Goal: Information Seeking & Learning: Learn about a topic

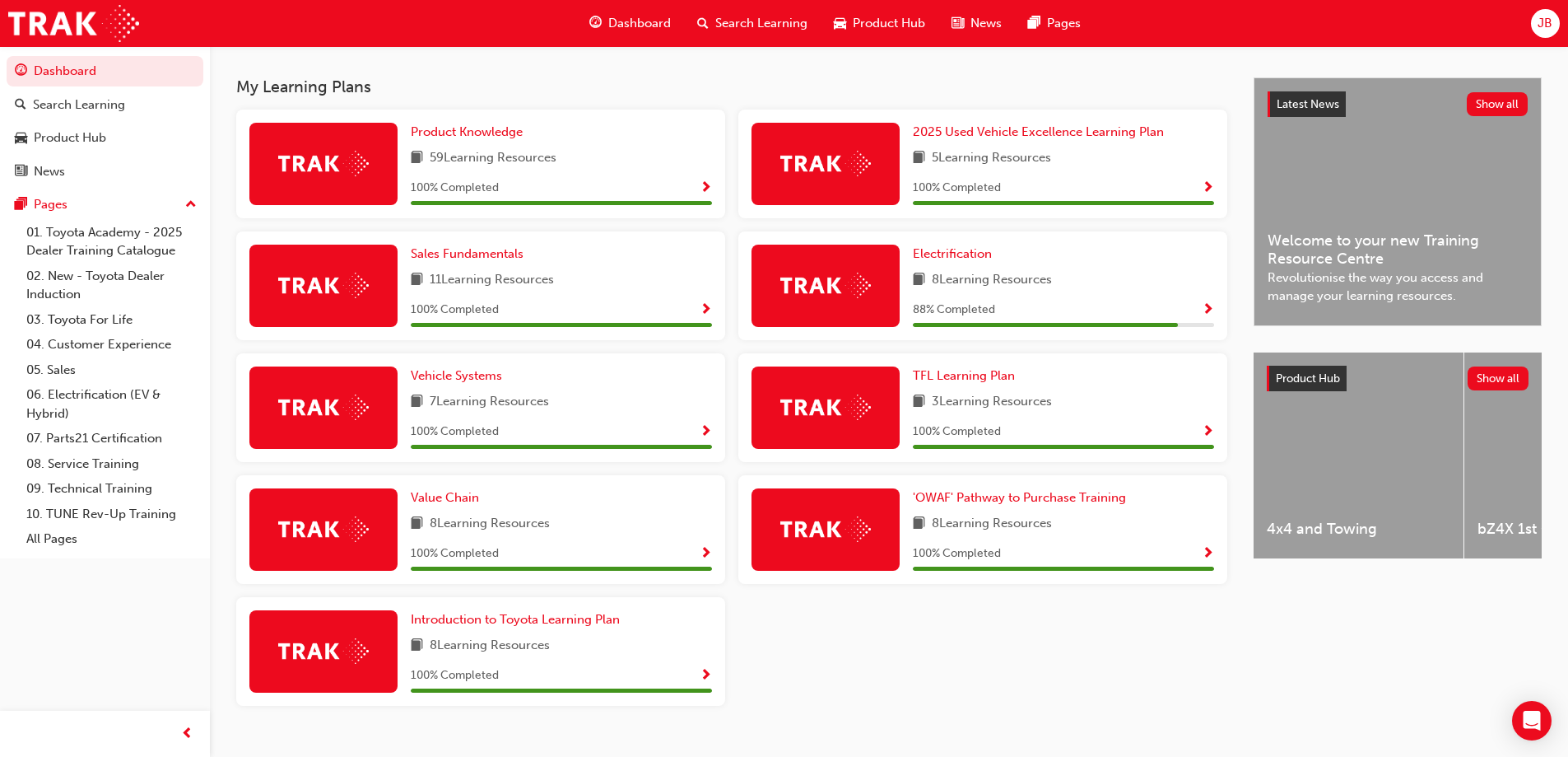
scroll to position [329, 0]
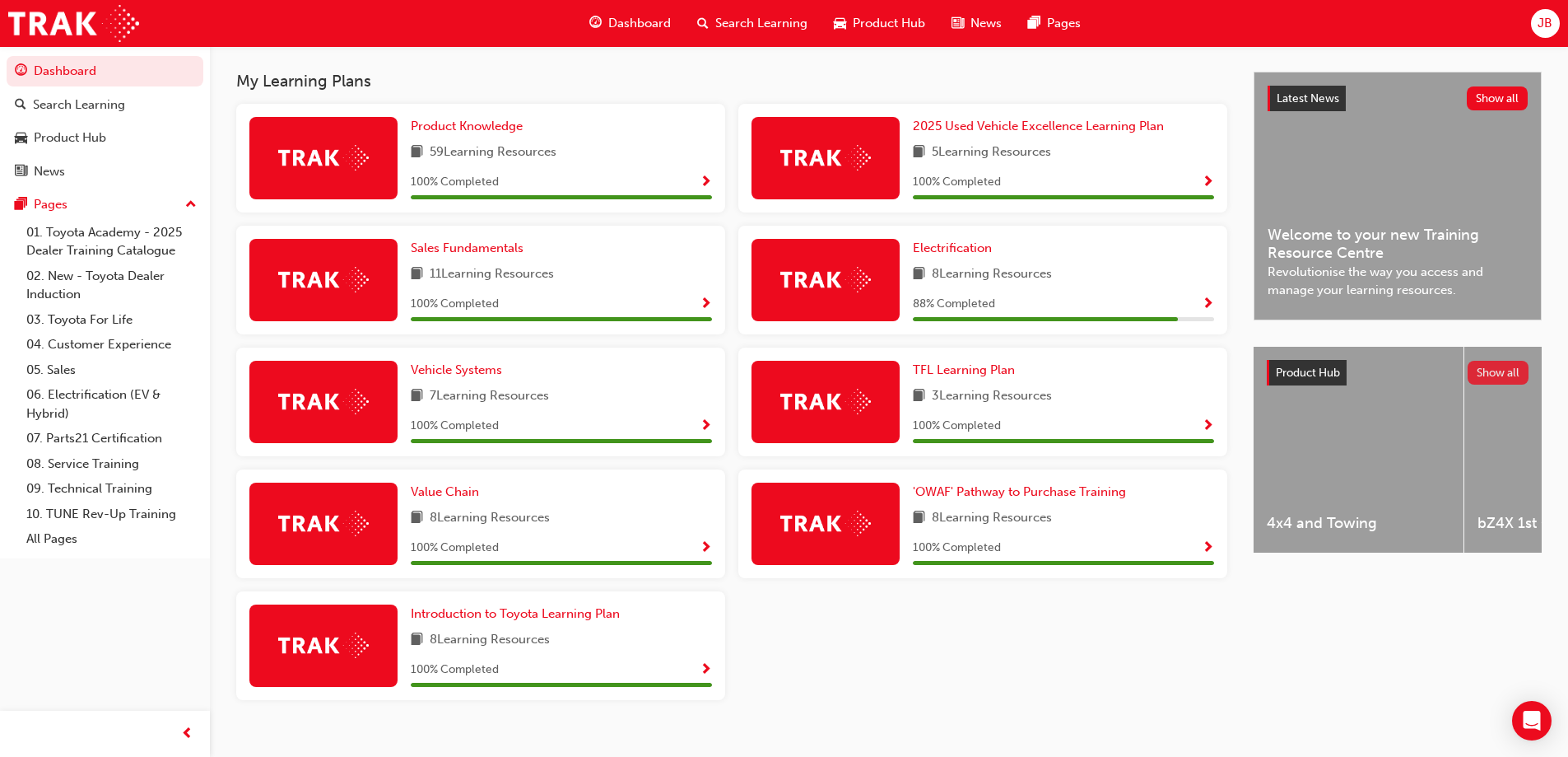
click at [1485, 369] on button "Show all" at bounding box center [1499, 373] width 62 height 24
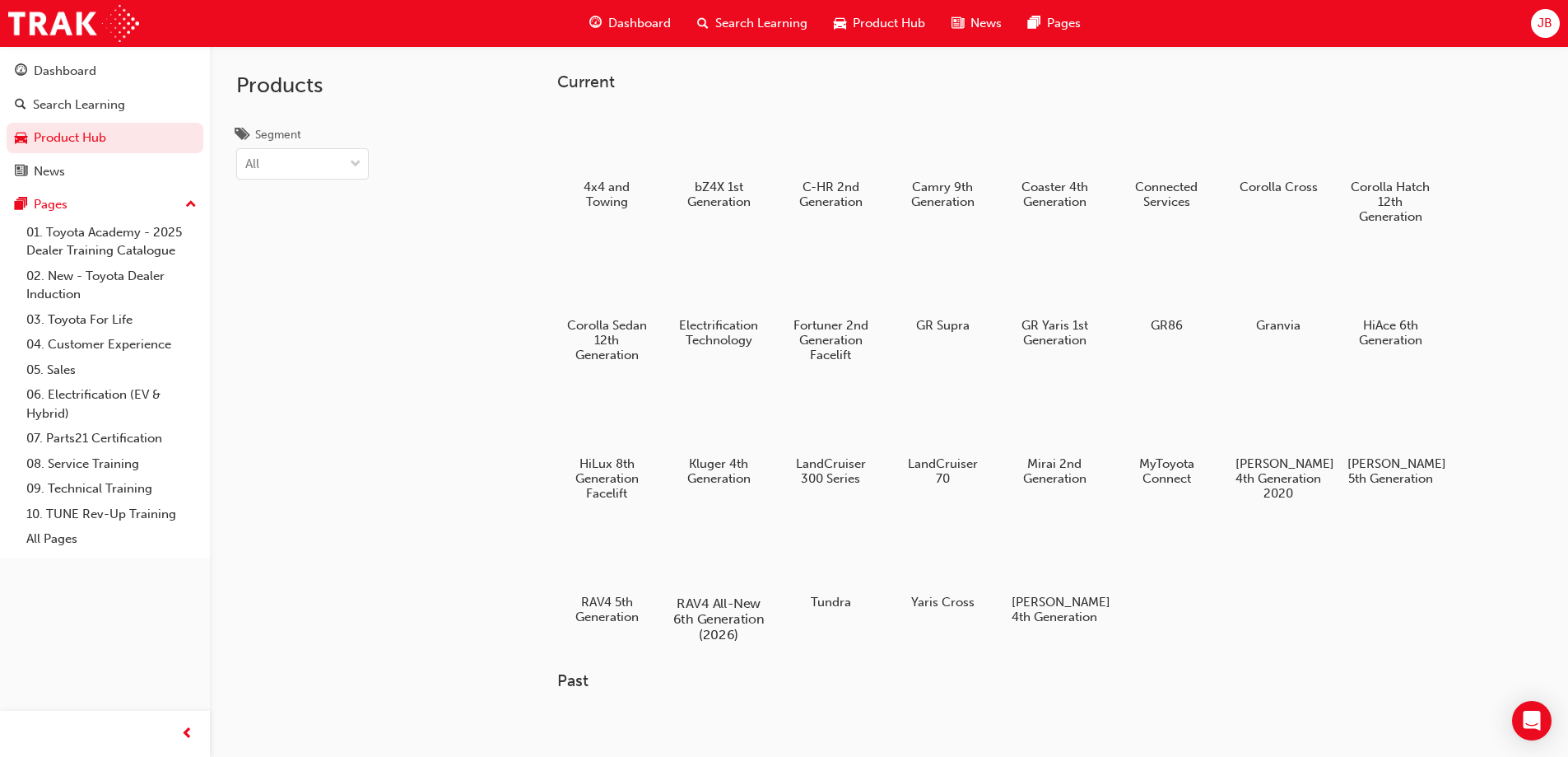
click at [732, 560] on div at bounding box center [718, 556] width 91 height 66
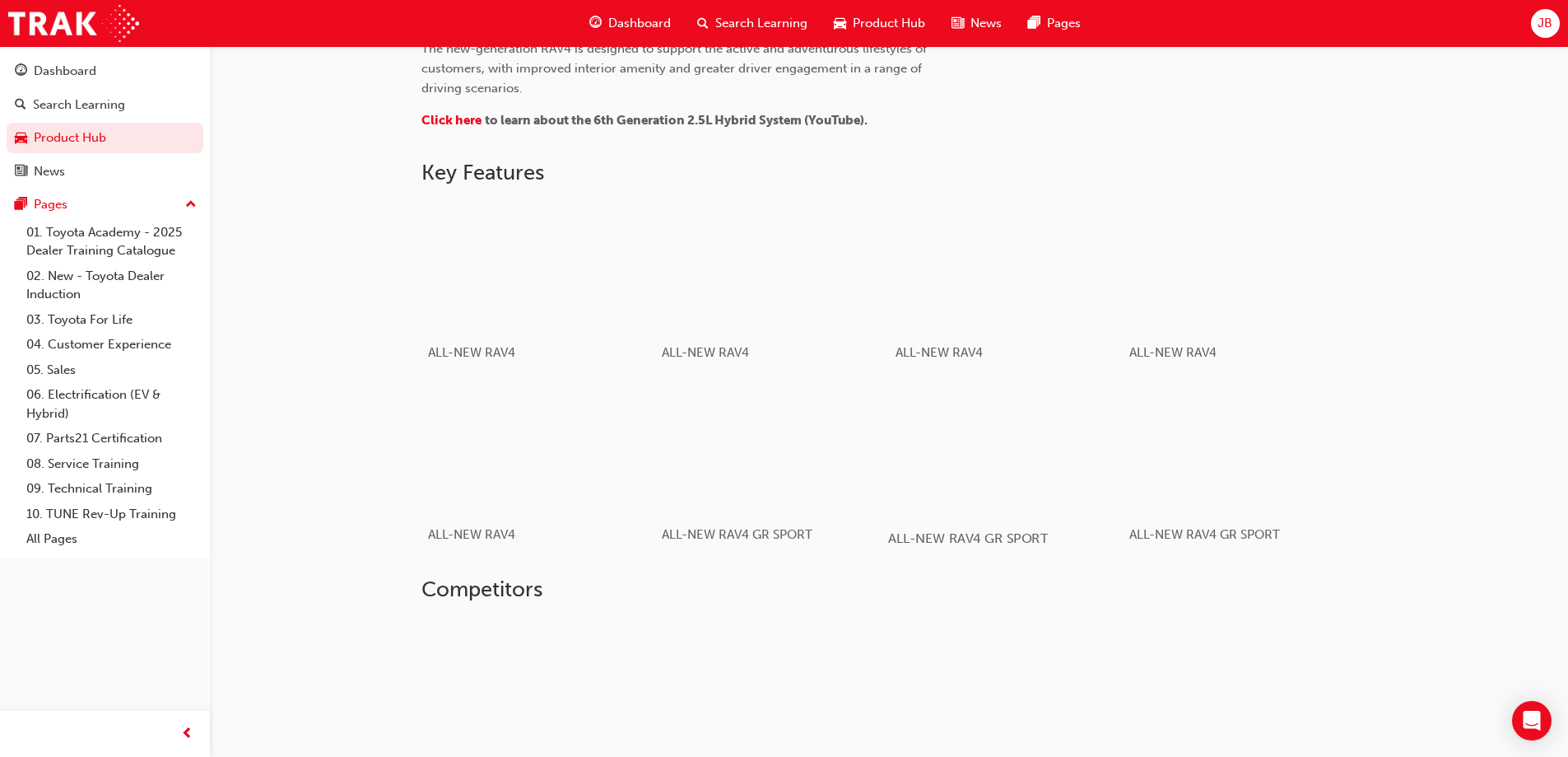
scroll to position [906, 0]
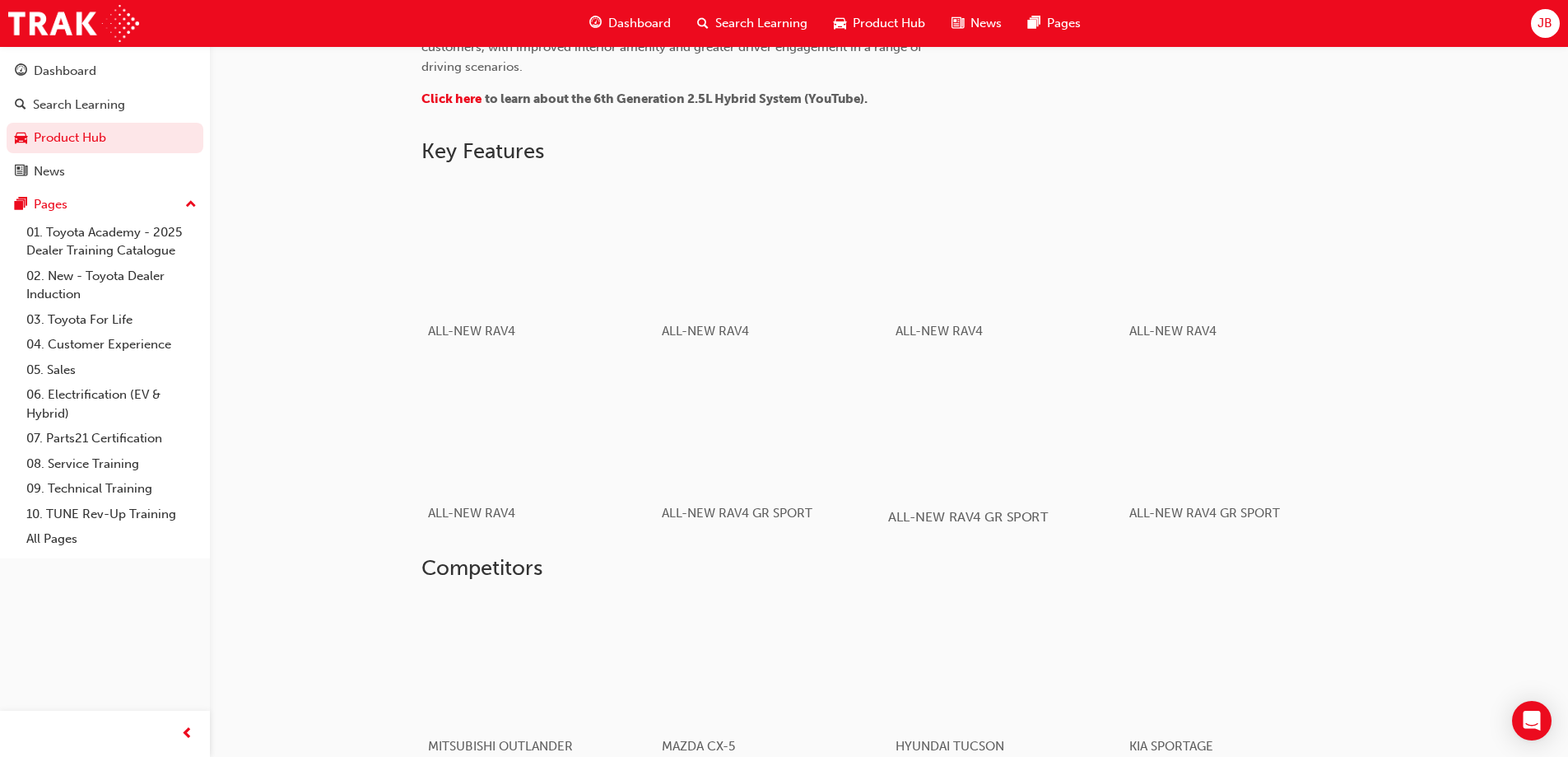
click at [957, 457] on div "button" at bounding box center [1005, 427] width 235 height 132
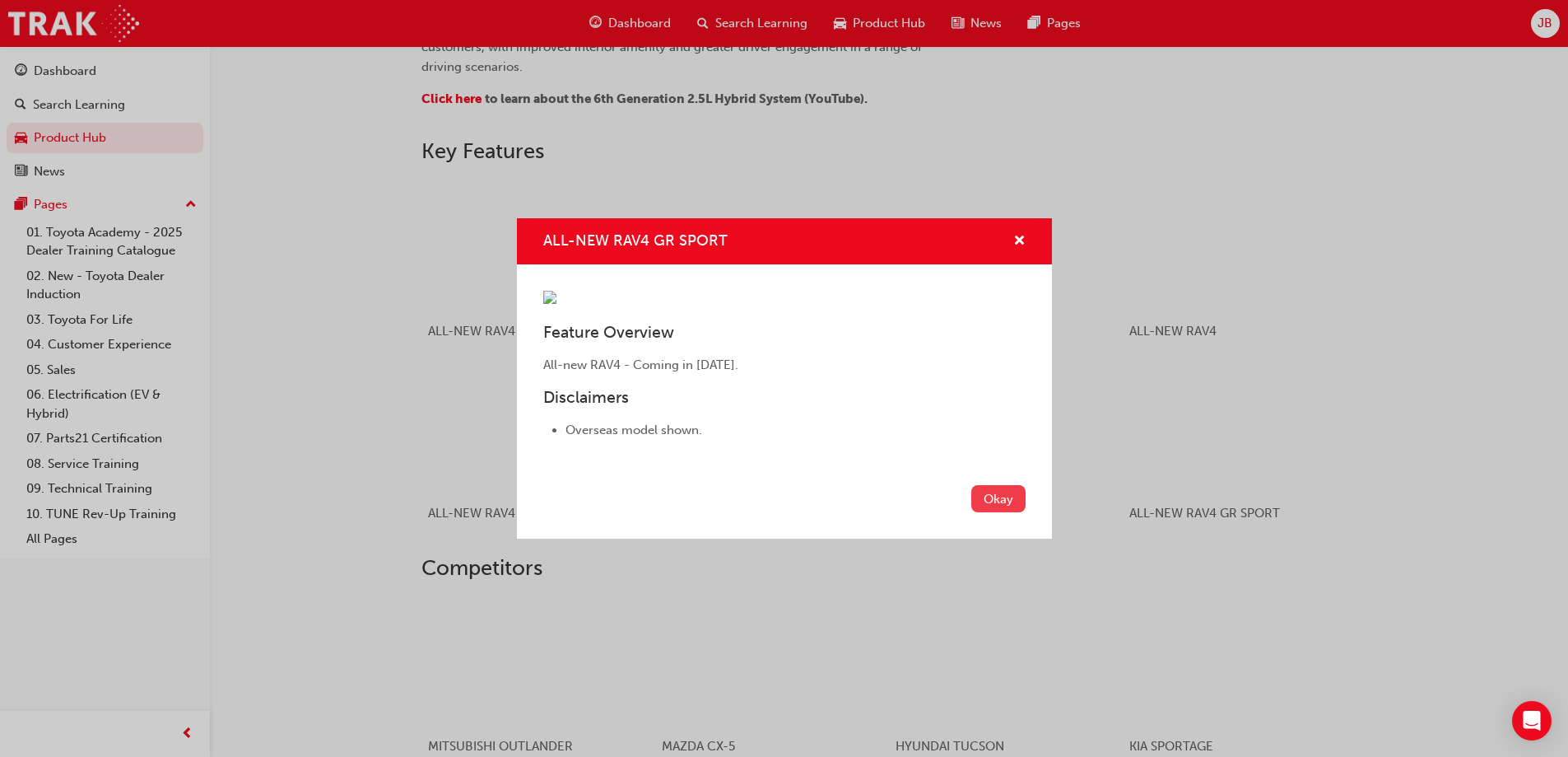
click at [991, 512] on button "Okay" at bounding box center [998, 499] width 54 height 27
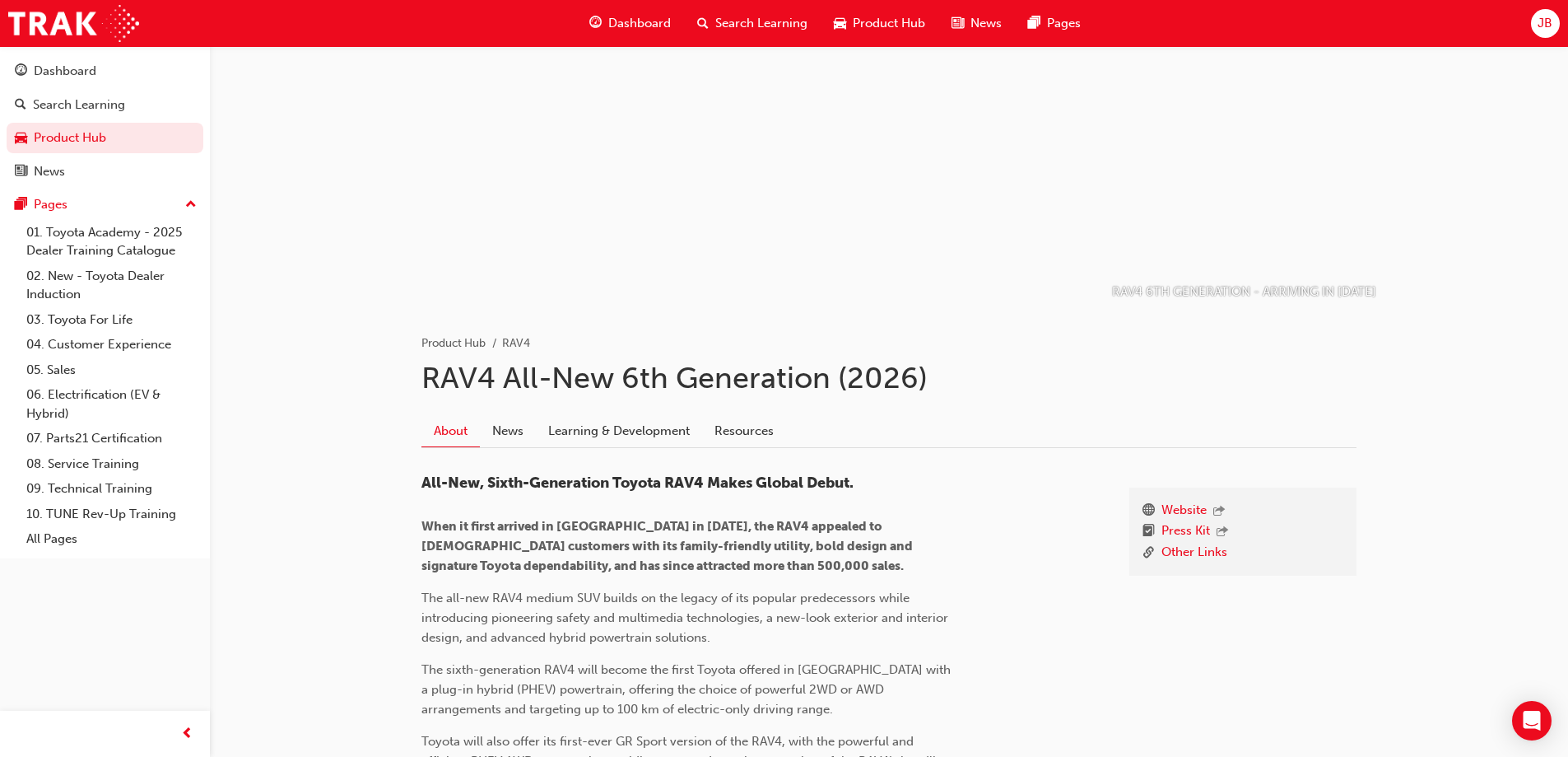
scroll to position [0, 0]
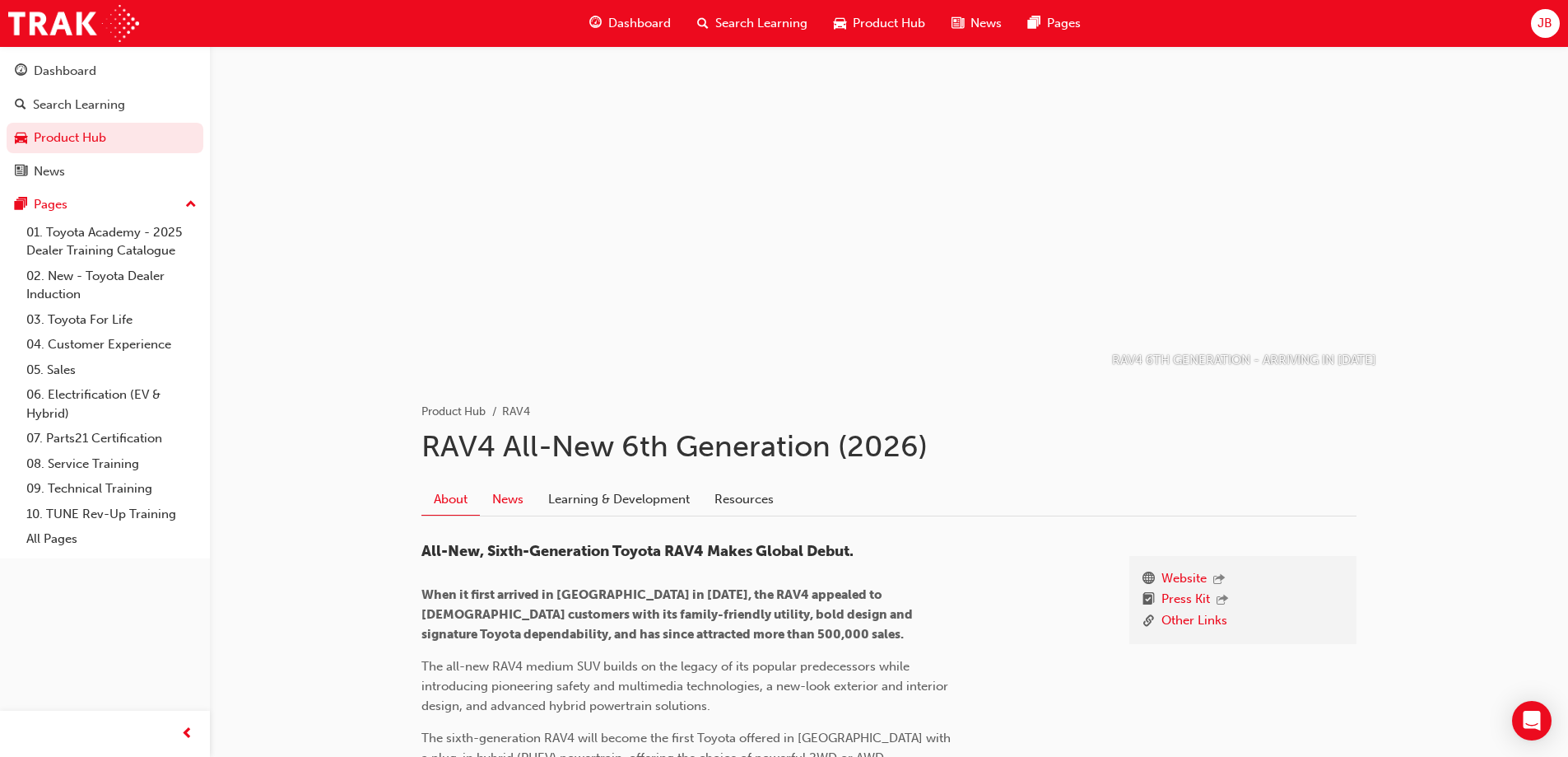
click at [520, 497] on link "News" at bounding box center [507, 499] width 56 height 31
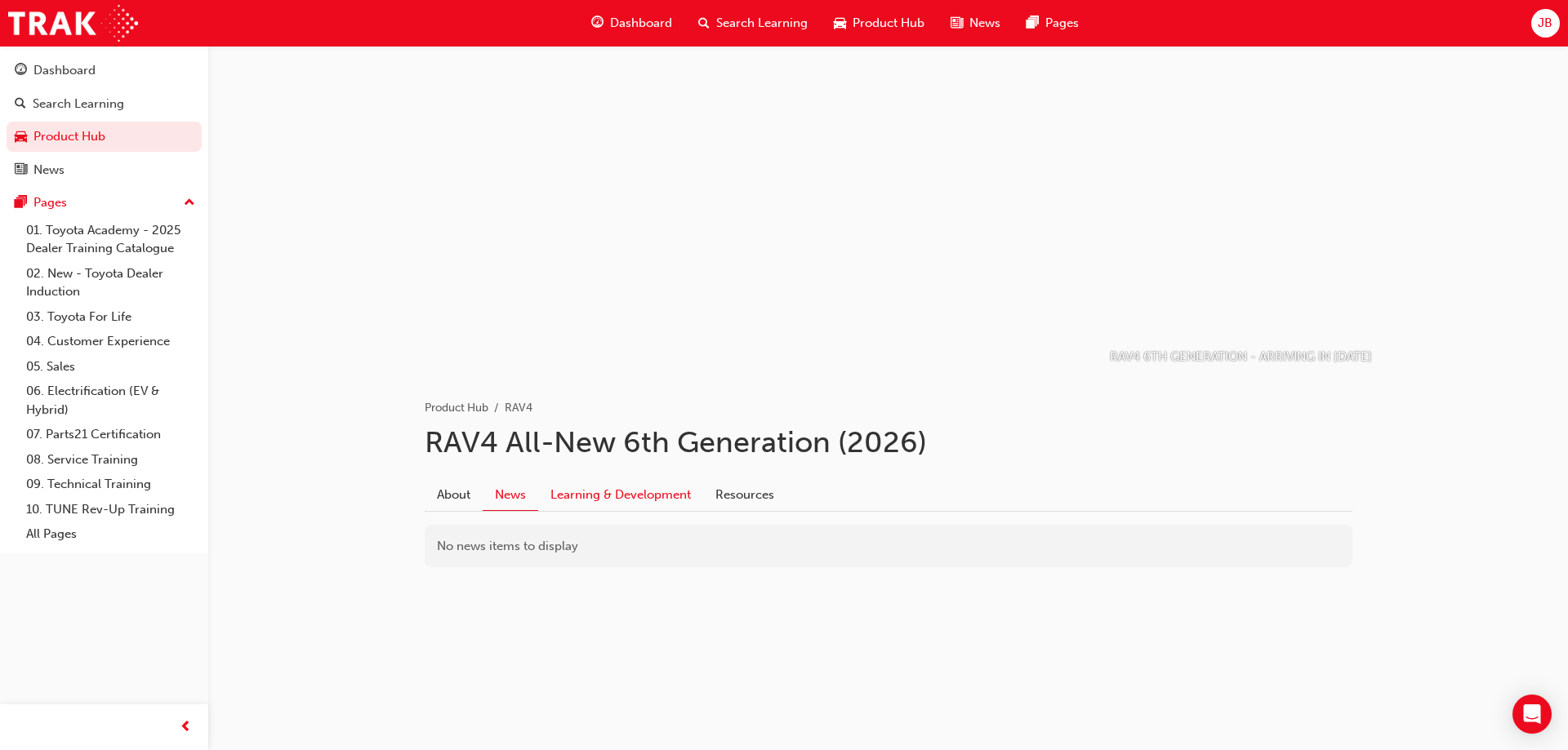
click at [621, 503] on link "Learning & Development" at bounding box center [621, 495] width 165 height 31
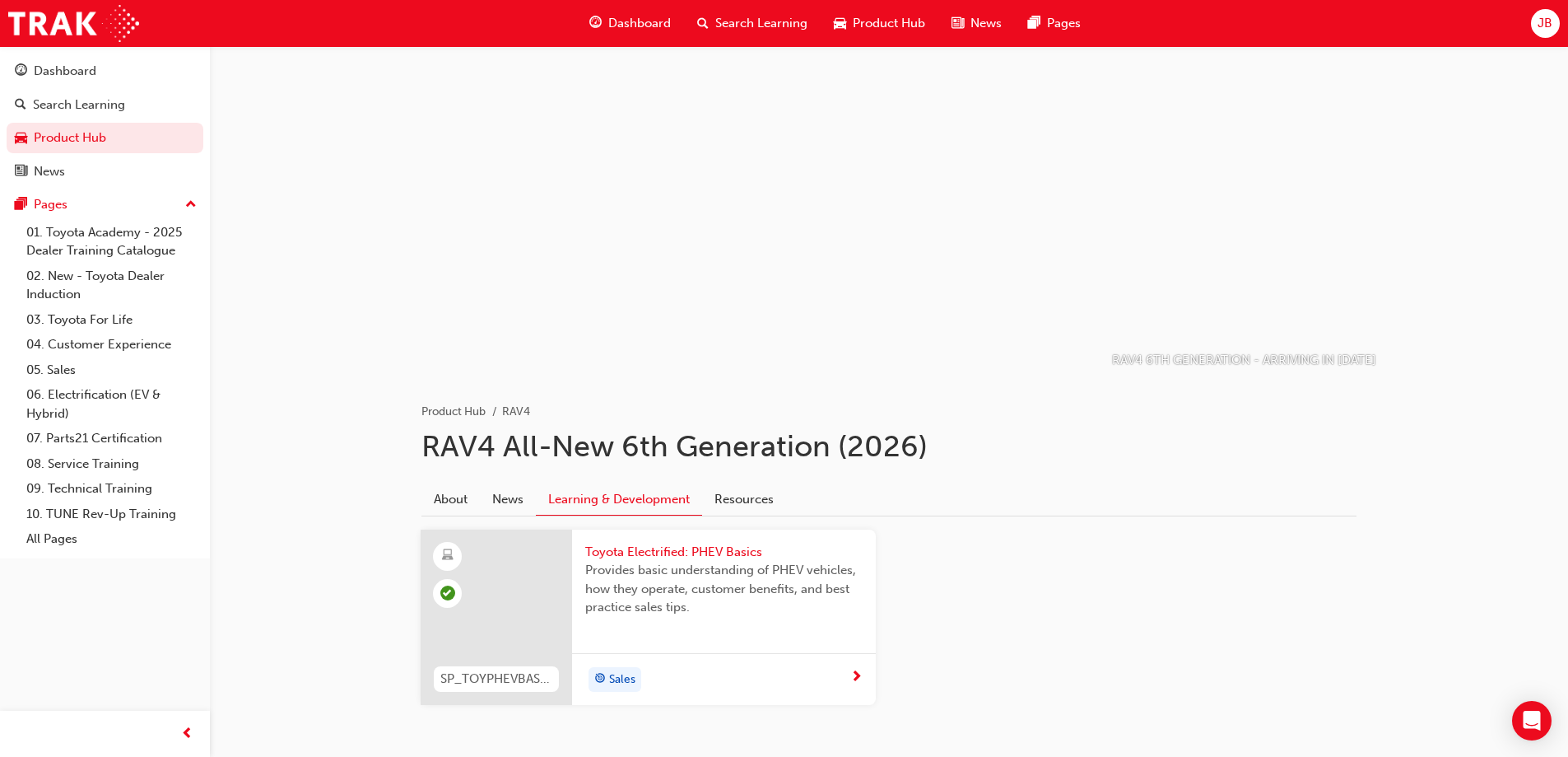
scroll to position [69, 0]
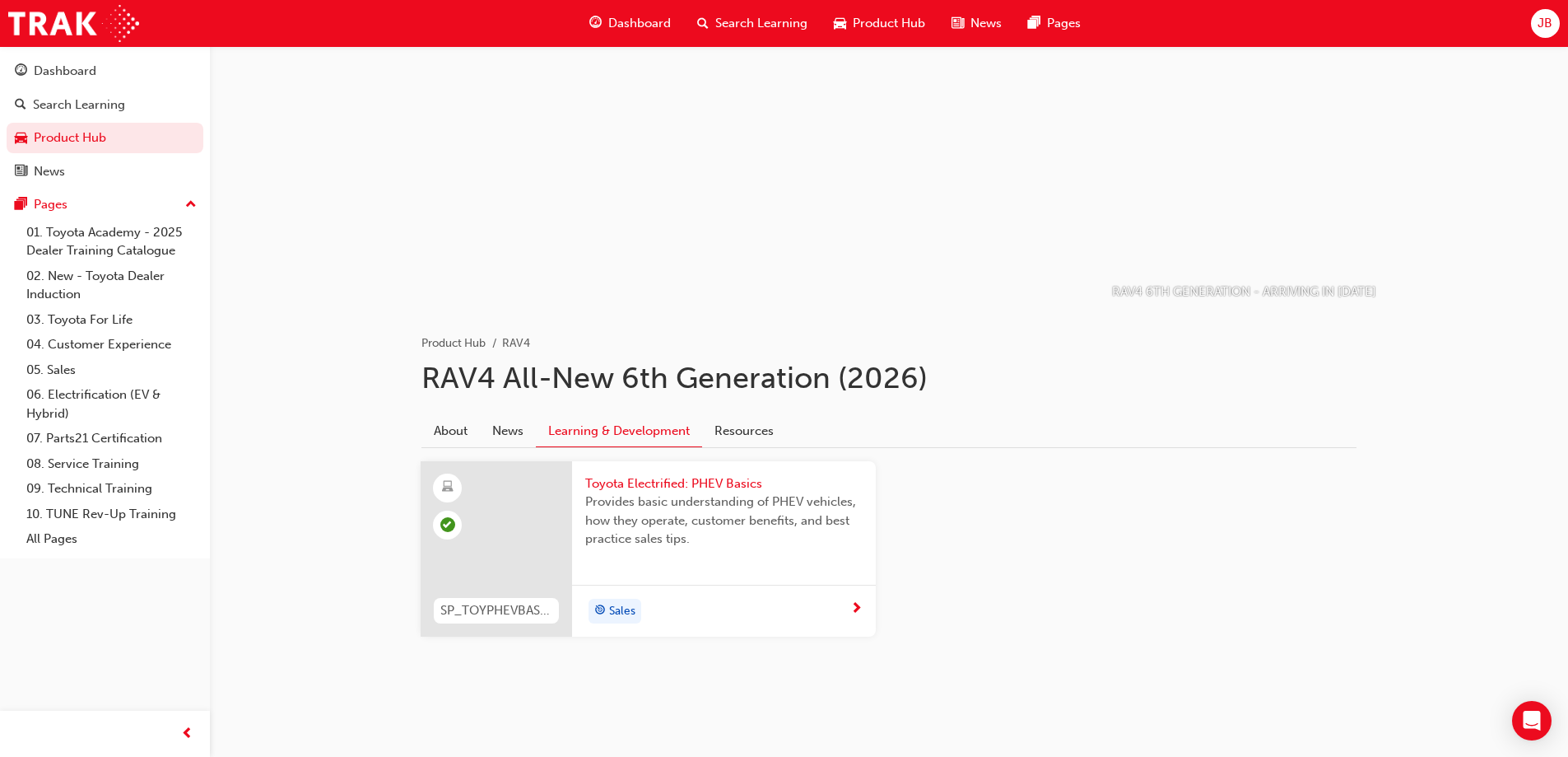
click at [708, 538] on span "Provides basic understanding of PHEV vehicles, how they operate, customer benef…" at bounding box center [725, 520] width 278 height 56
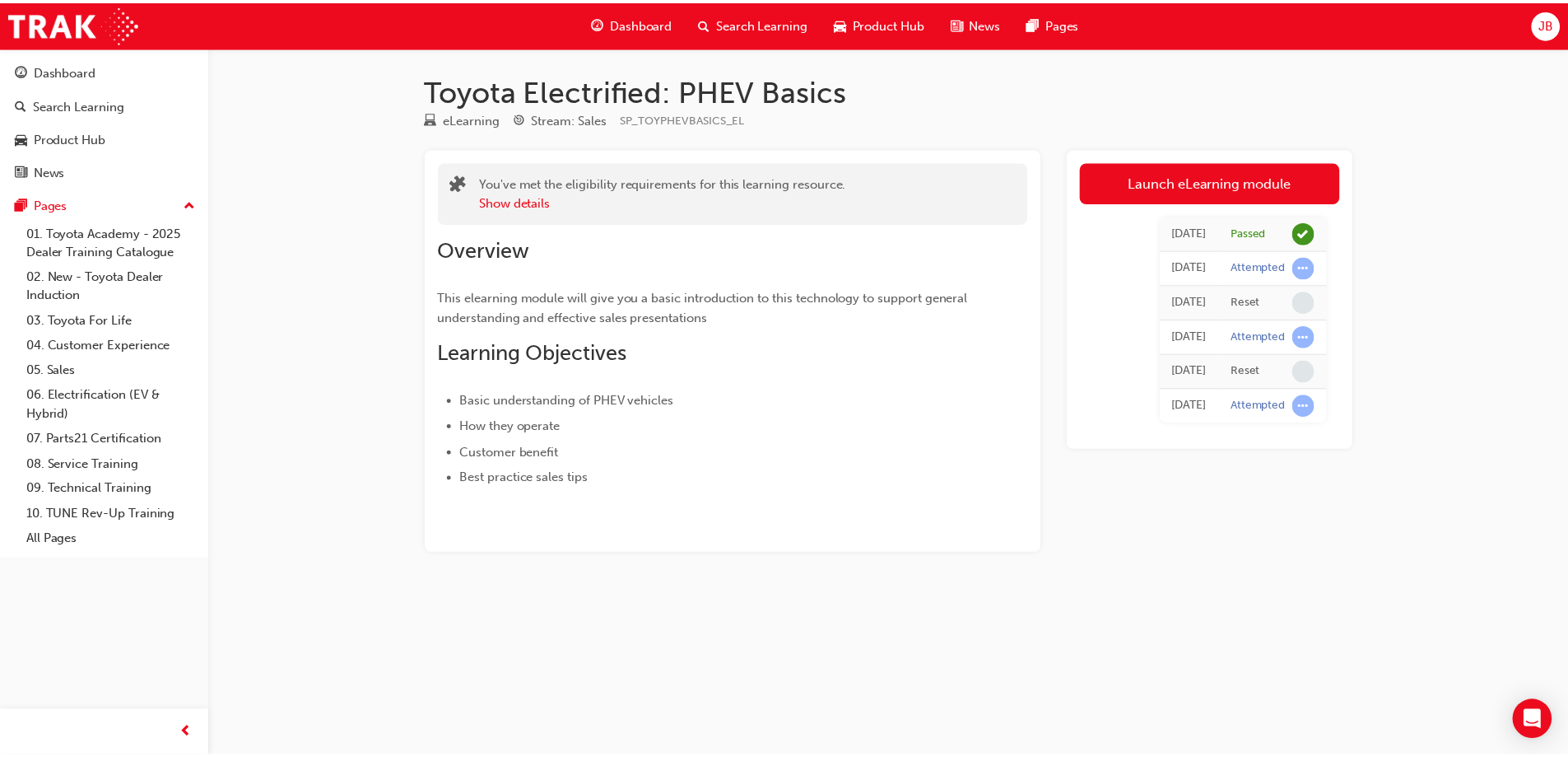
scroll to position [69, 0]
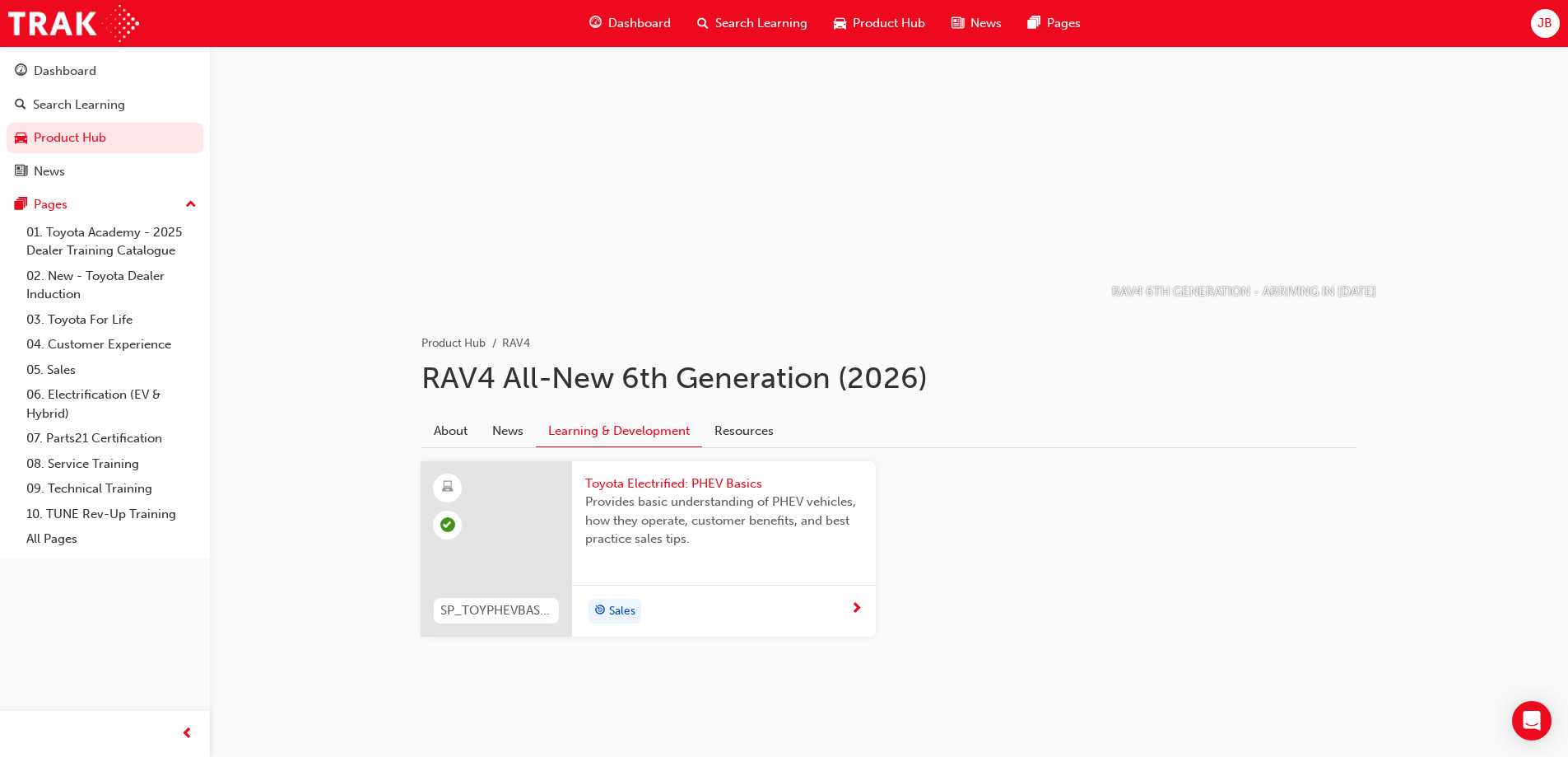
click at [727, 436] on link "Resources" at bounding box center [744, 431] width 84 height 31
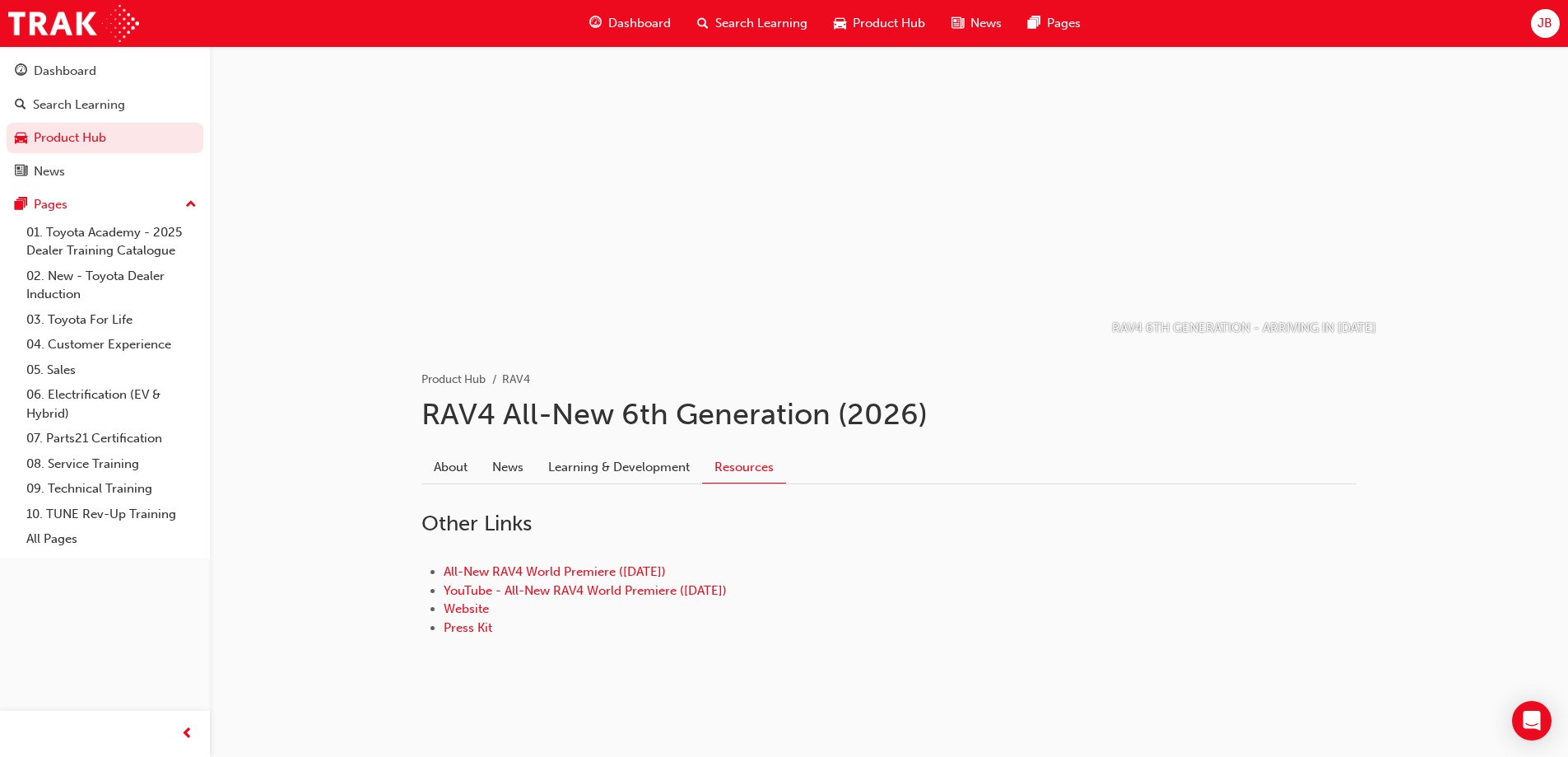
scroll to position [32, 0]
click at [502, 465] on link "News" at bounding box center [507, 467] width 56 height 31
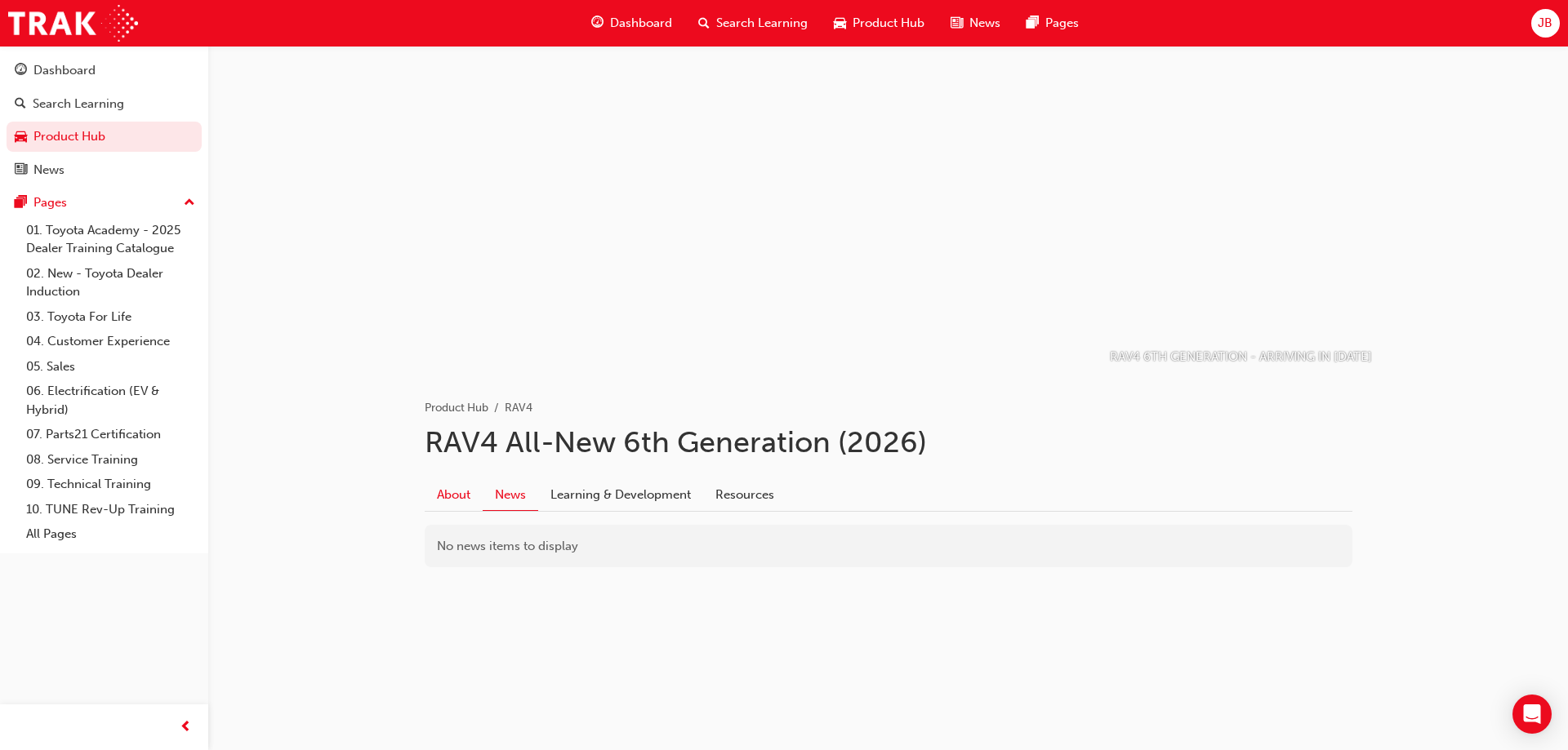
click at [463, 492] on link "About" at bounding box center [453, 495] width 58 height 31
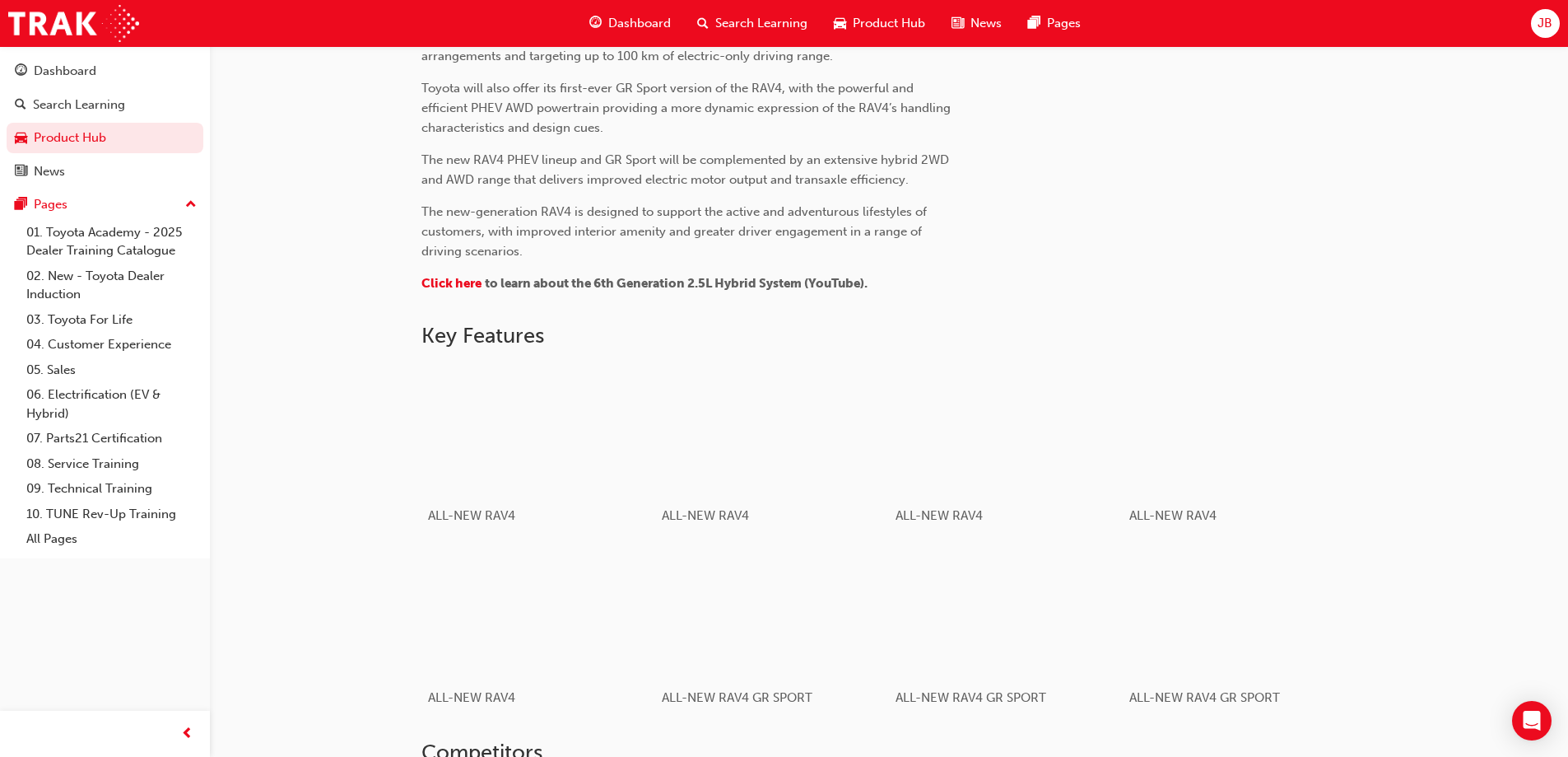
scroll to position [741, 0]
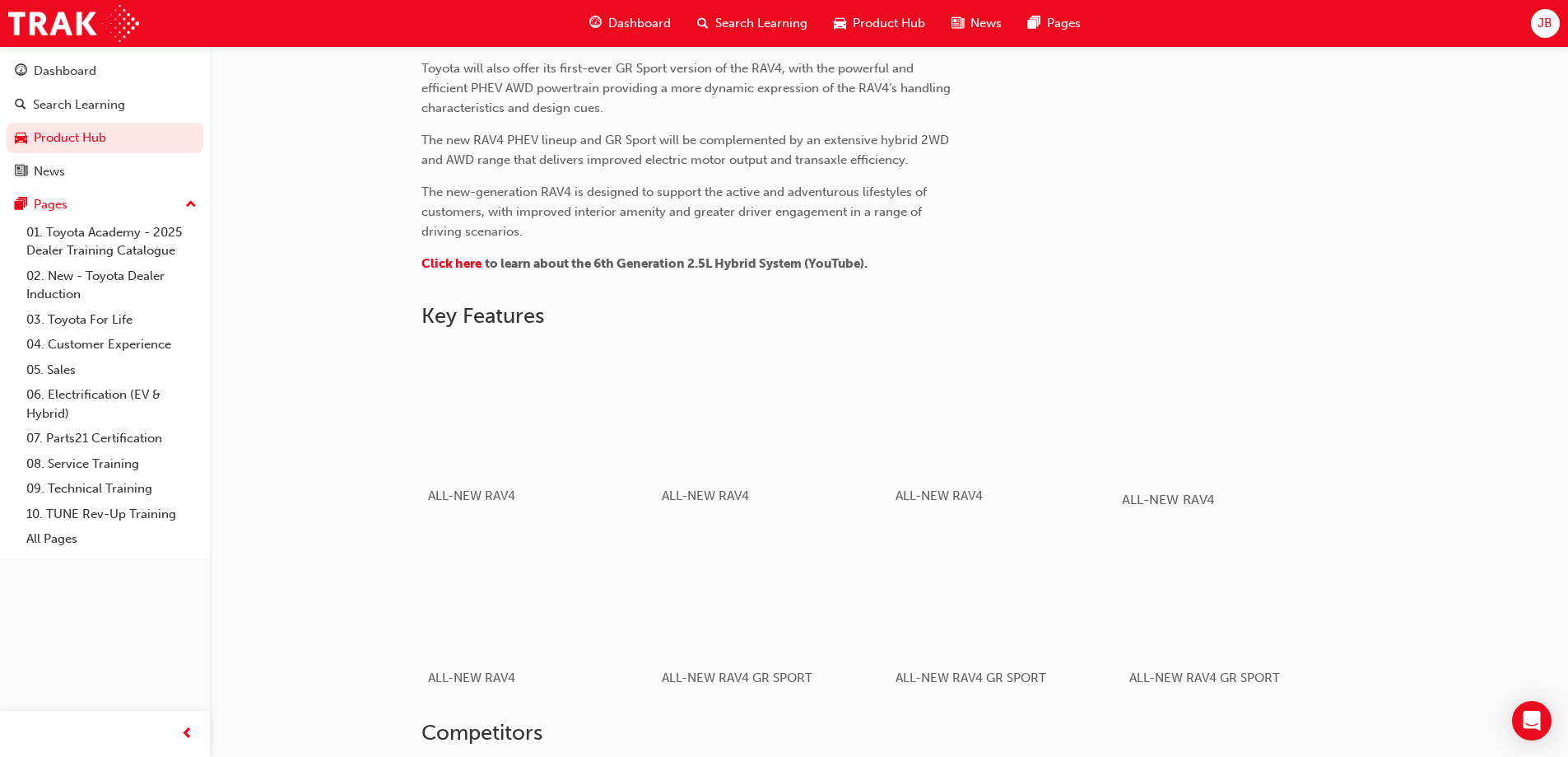
click at [1238, 392] on div "button" at bounding box center [1239, 410] width 235 height 132
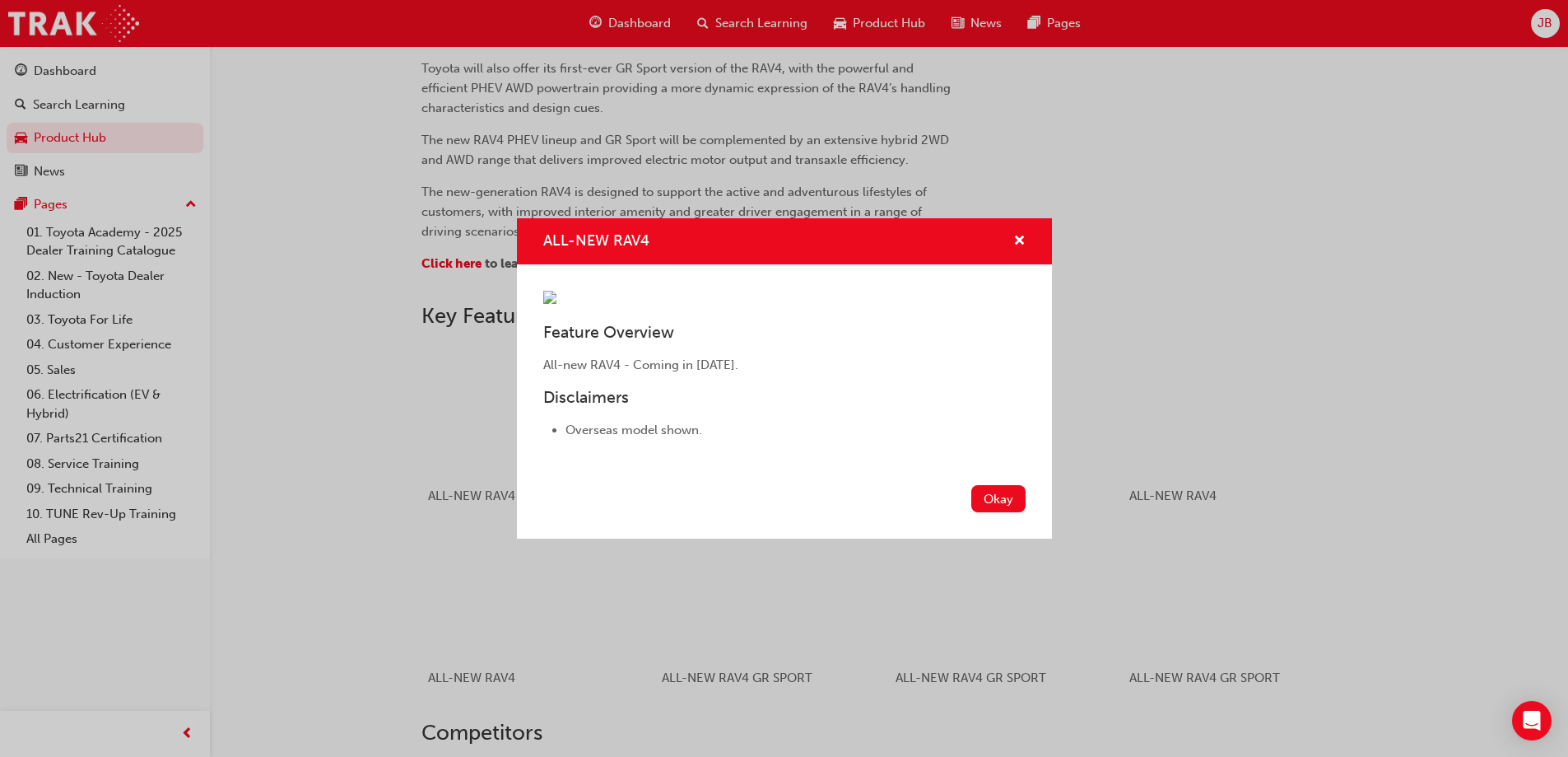
click at [556, 291] on img "ALL-NEW RAV4" at bounding box center [550, 297] width 13 height 13
click at [1013, 231] on button "ALL-NEW RAV4" at bounding box center [1020, 241] width 13 height 21
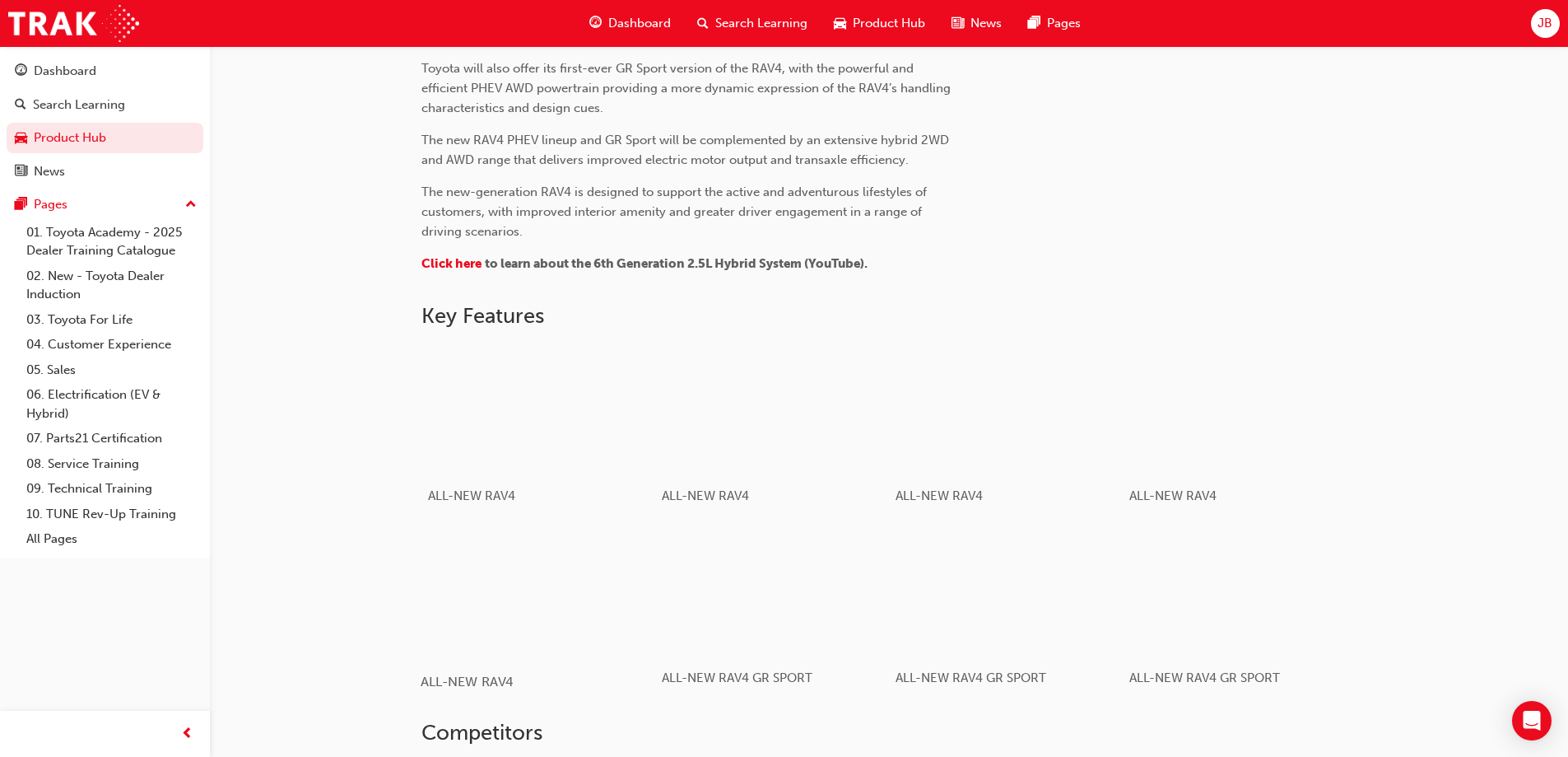
click at [568, 556] on div "button" at bounding box center [537, 592] width 235 height 132
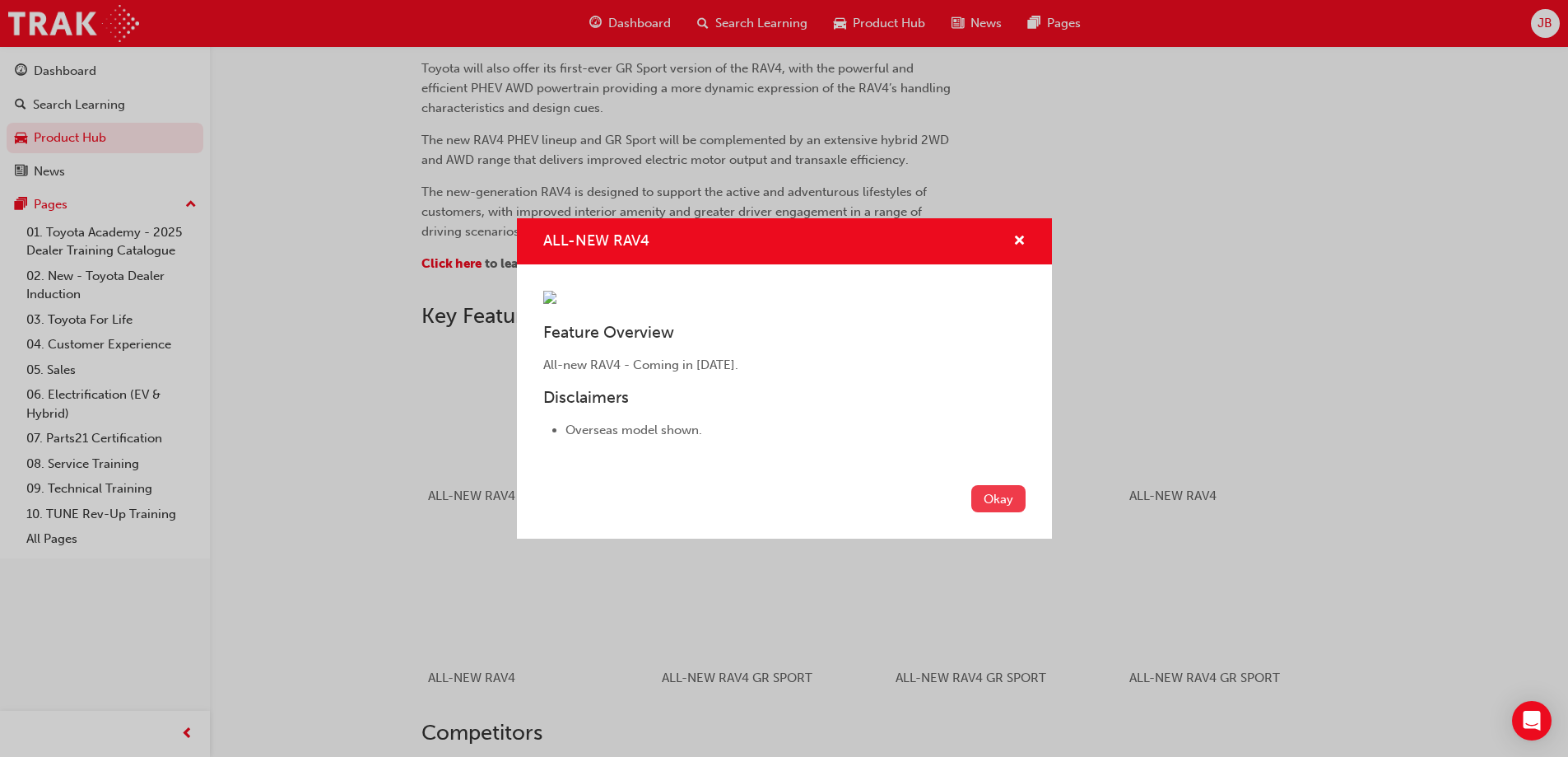
click at [998, 512] on button "Okay" at bounding box center [998, 499] width 54 height 27
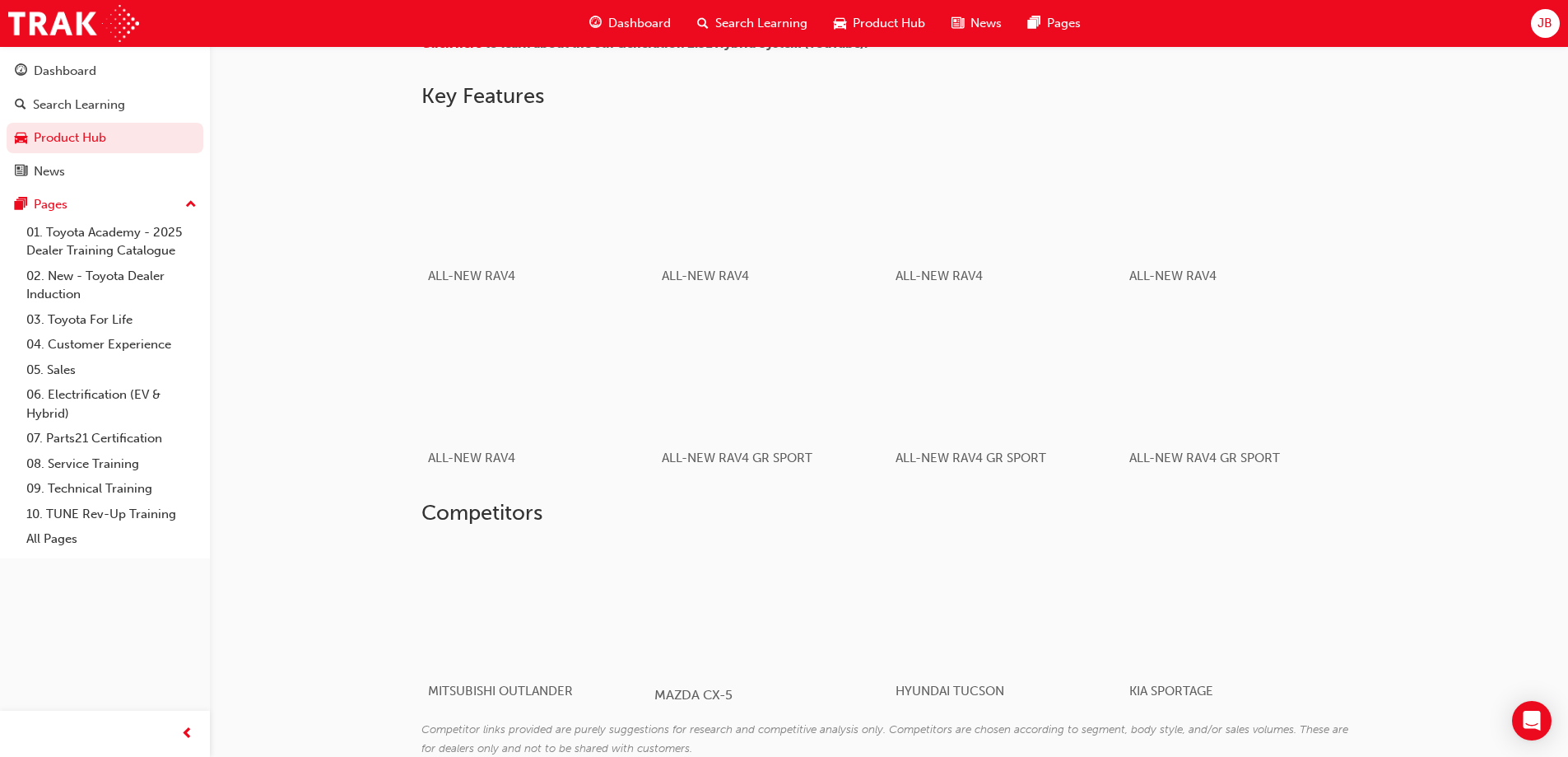
scroll to position [727, 0]
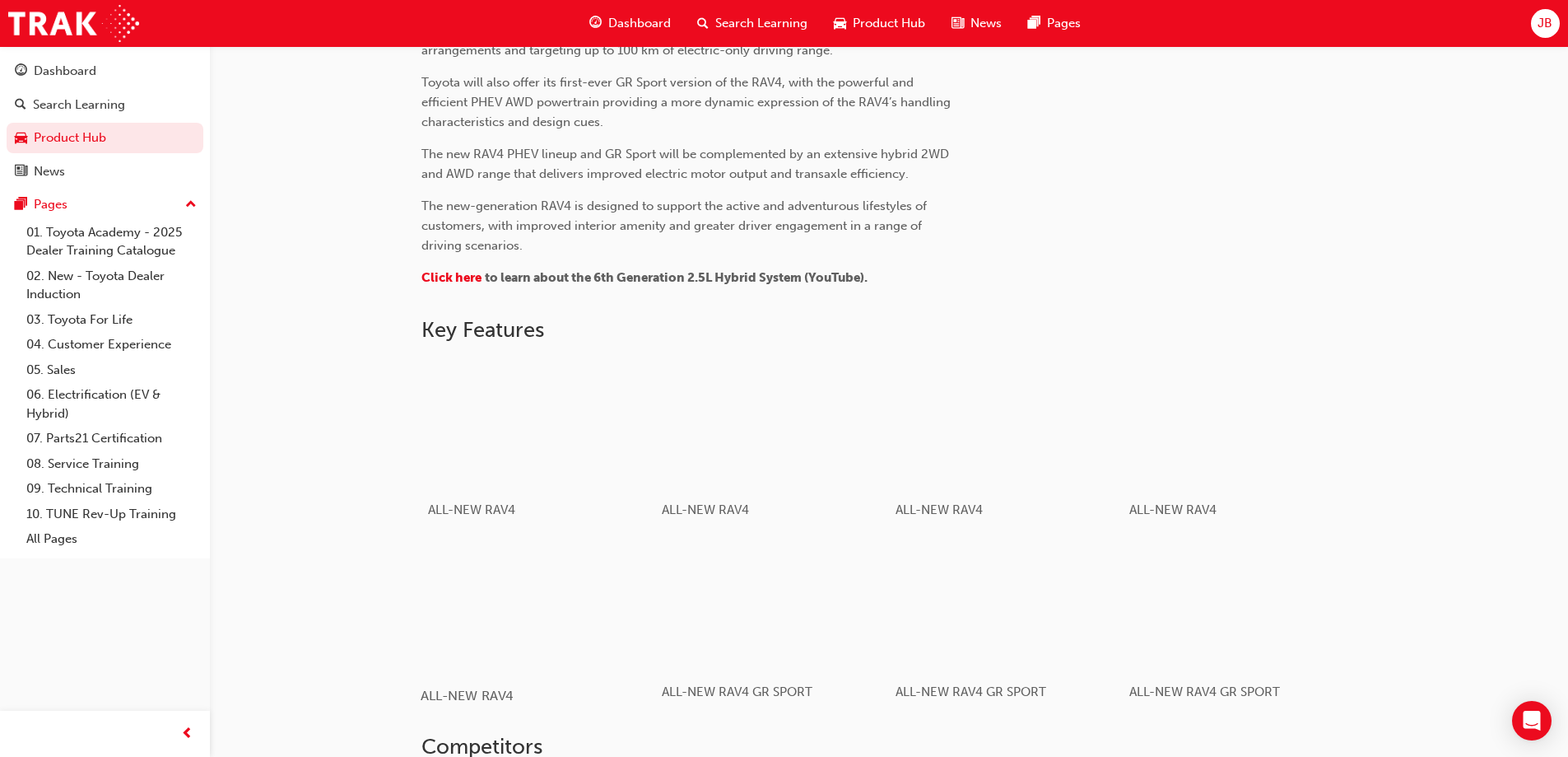
click at [622, 592] on div "button" at bounding box center [537, 605] width 235 height 132
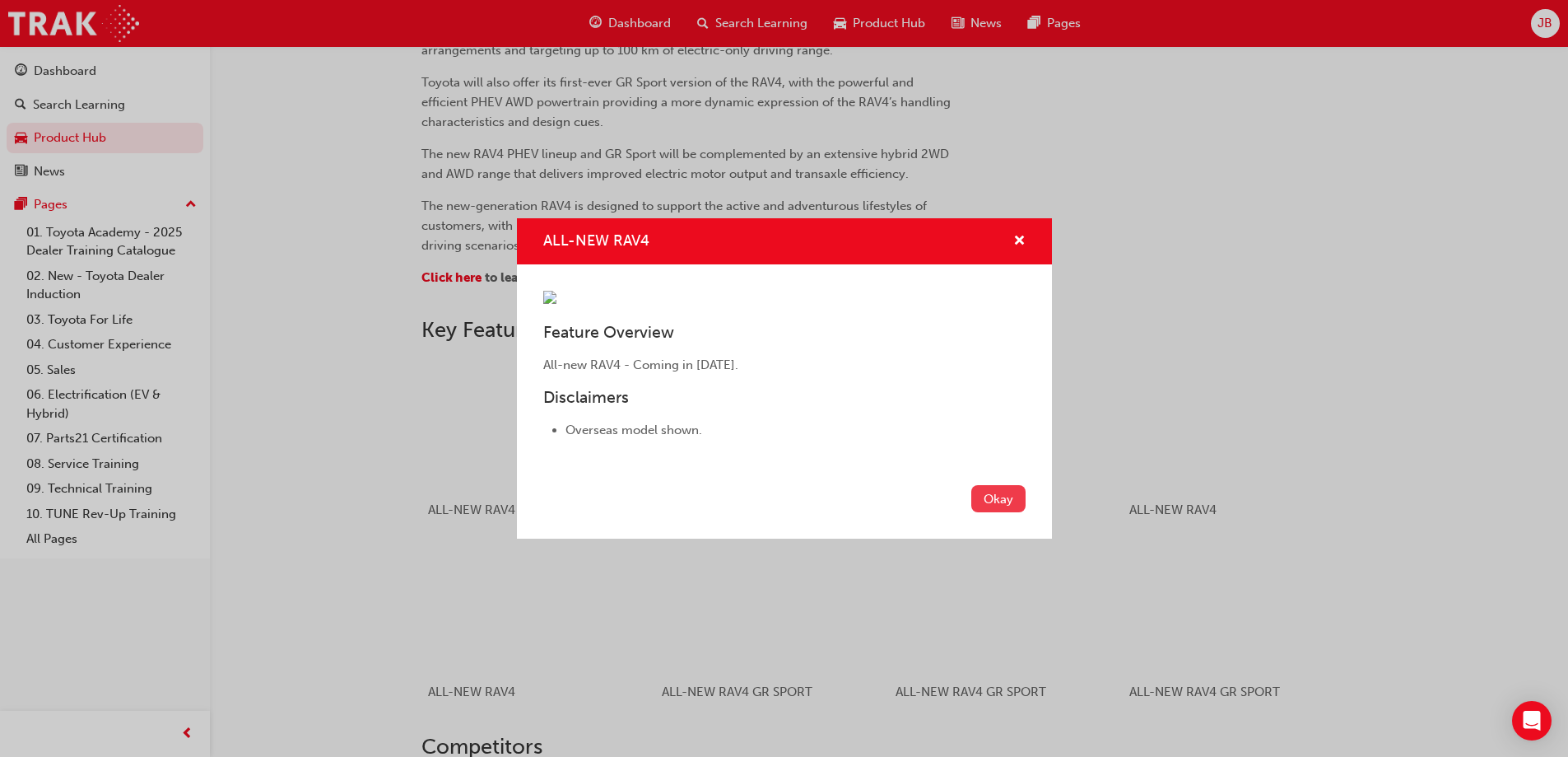
click at [984, 512] on button "Okay" at bounding box center [998, 499] width 54 height 27
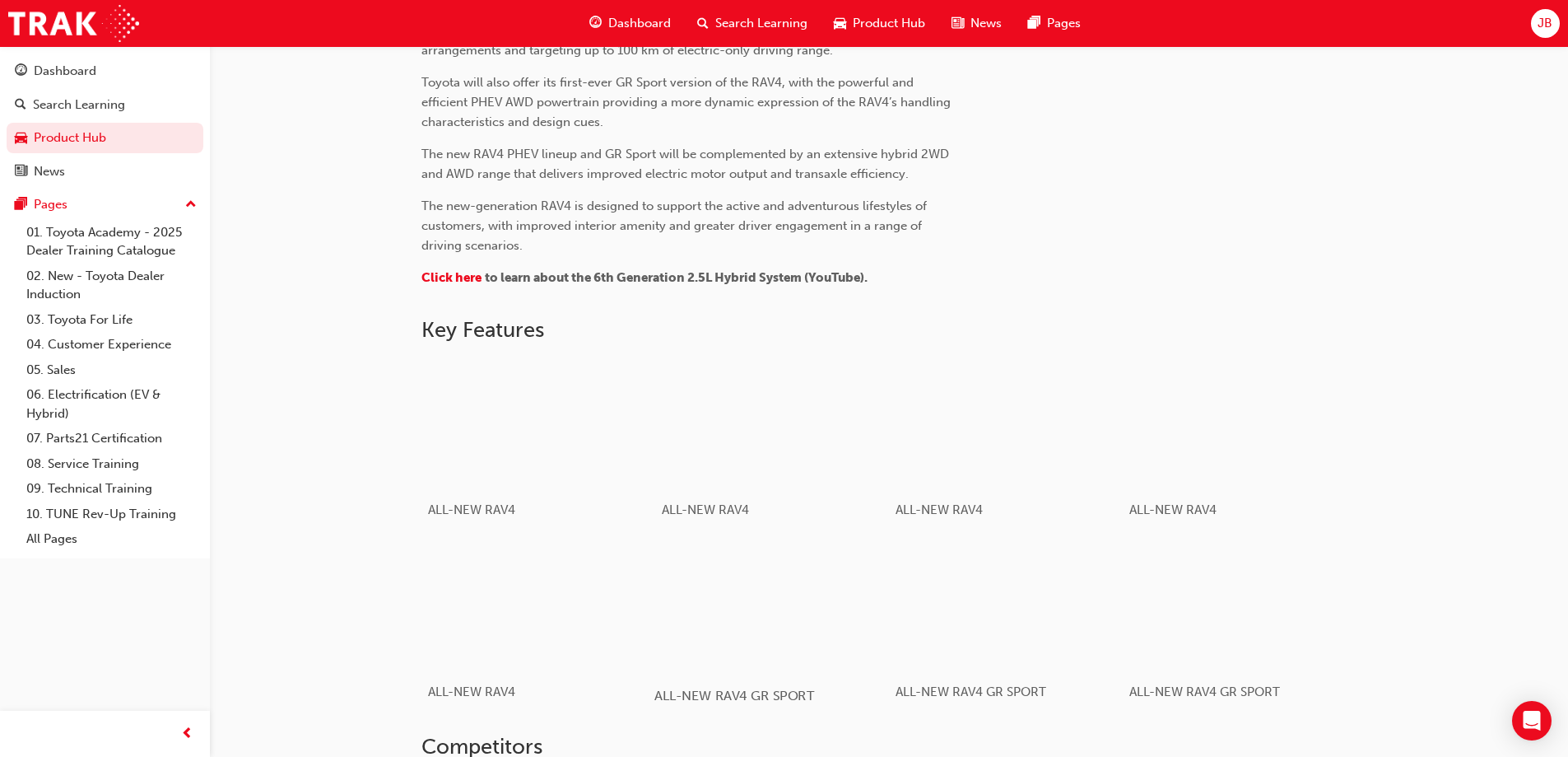
click at [749, 648] on div "button" at bounding box center [771, 605] width 235 height 132
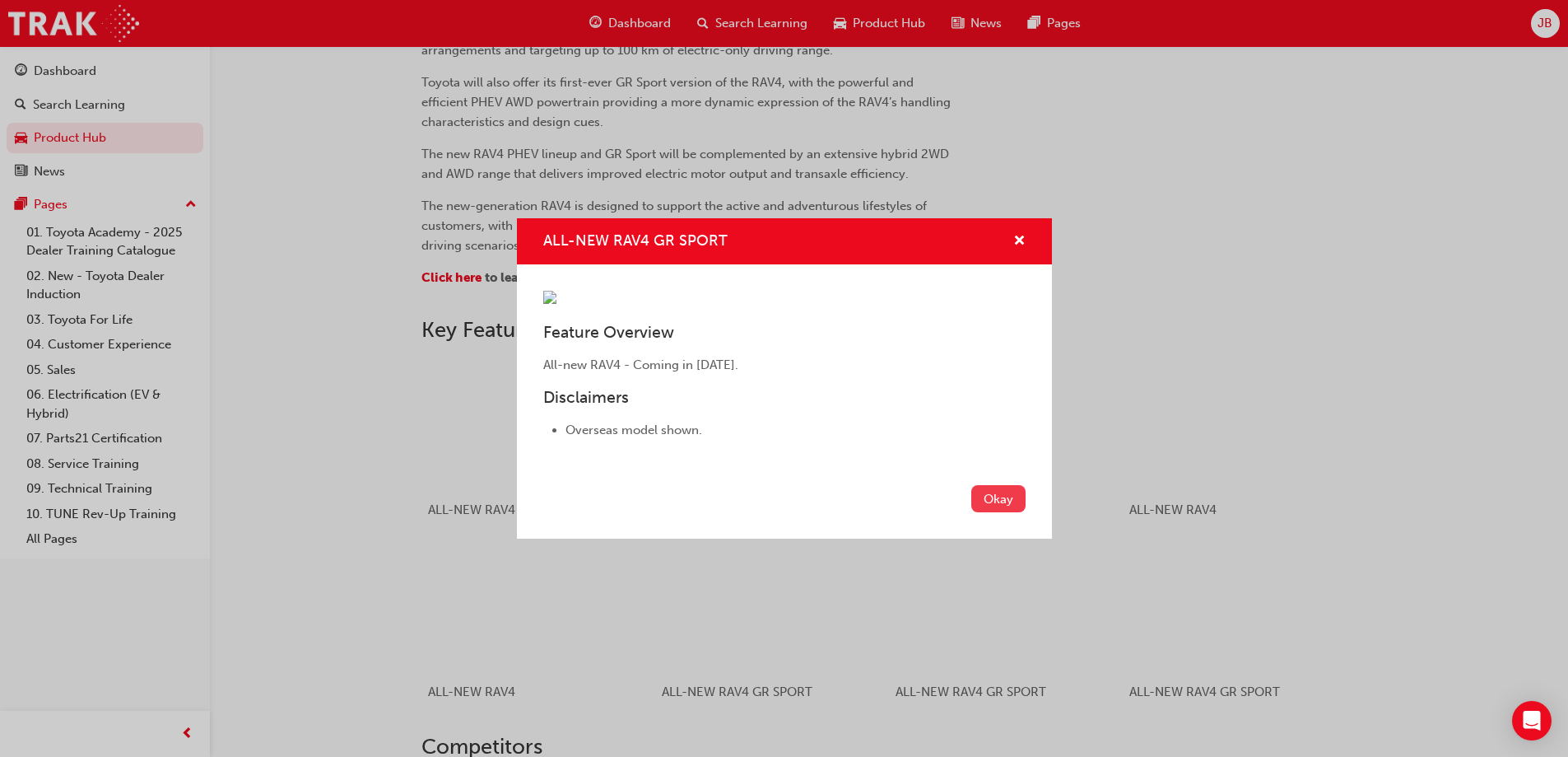
click at [1012, 512] on button "Okay" at bounding box center [998, 499] width 54 height 27
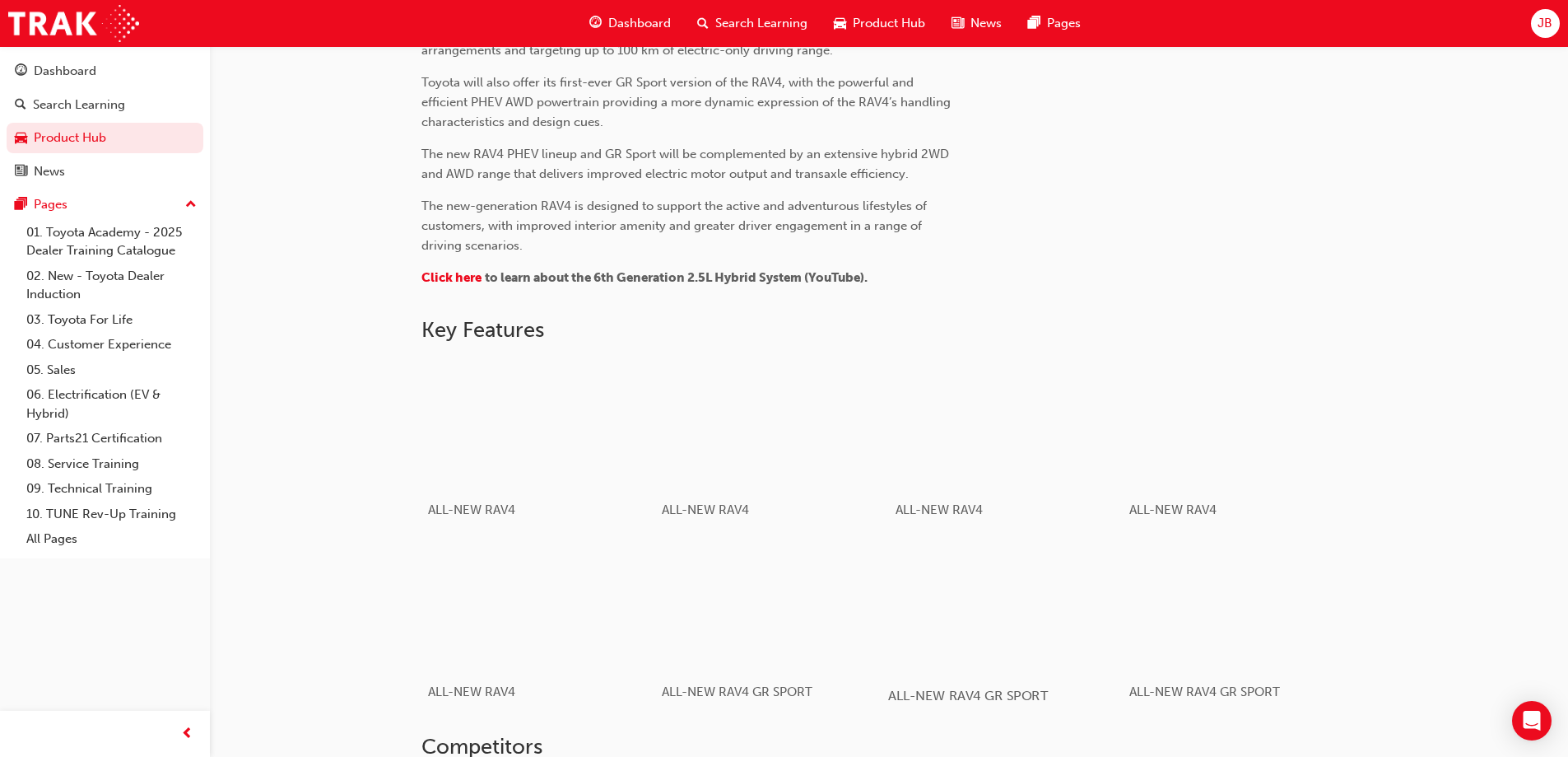
click at [1025, 621] on div "button" at bounding box center [1005, 605] width 235 height 132
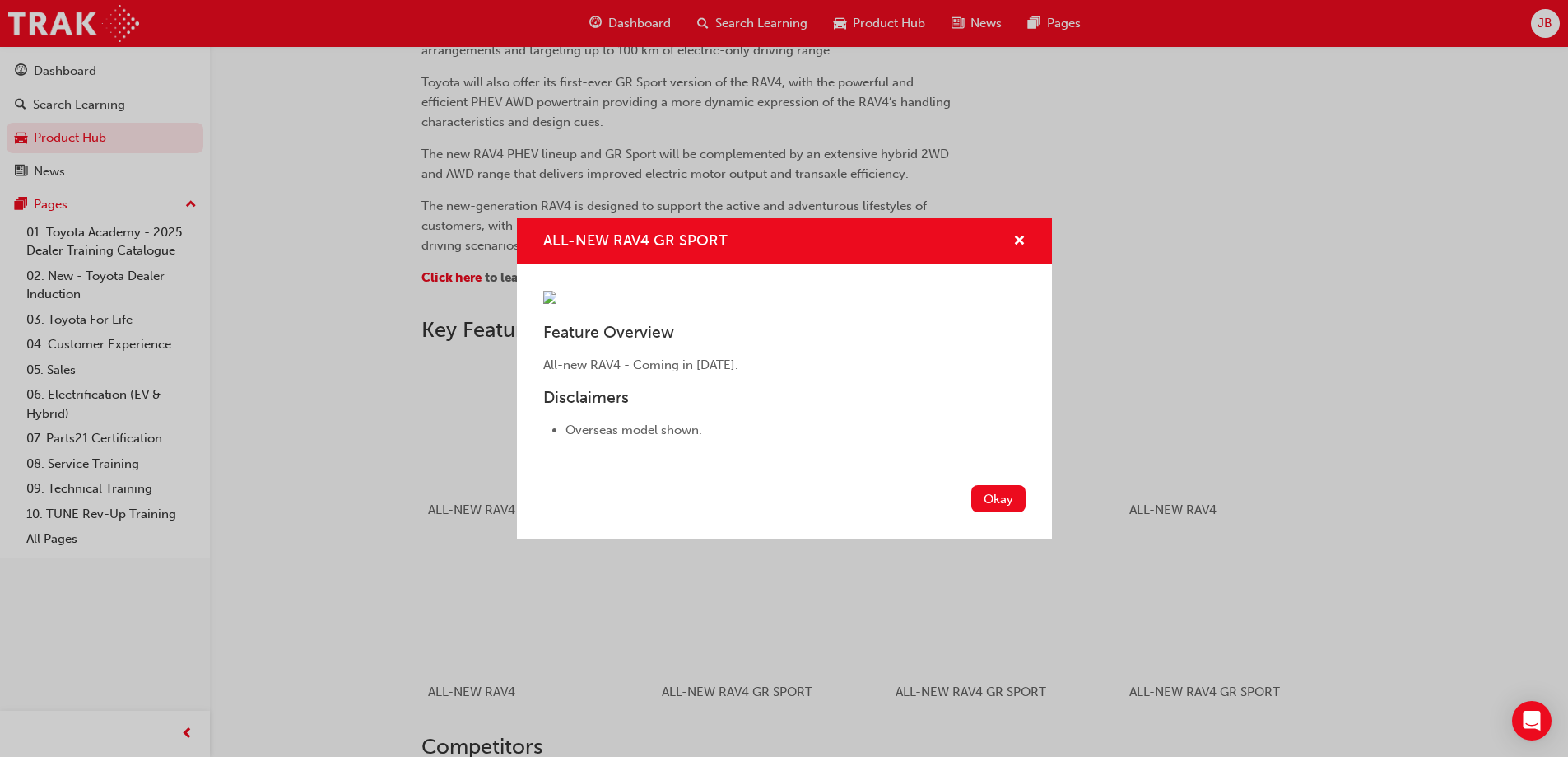
click at [1177, 611] on div "ALL-NEW RAV4 GR SPORT Feature Overview All-new RAV4 - Coming in [DATE]. Disclai…" at bounding box center [784, 378] width 1568 height 757
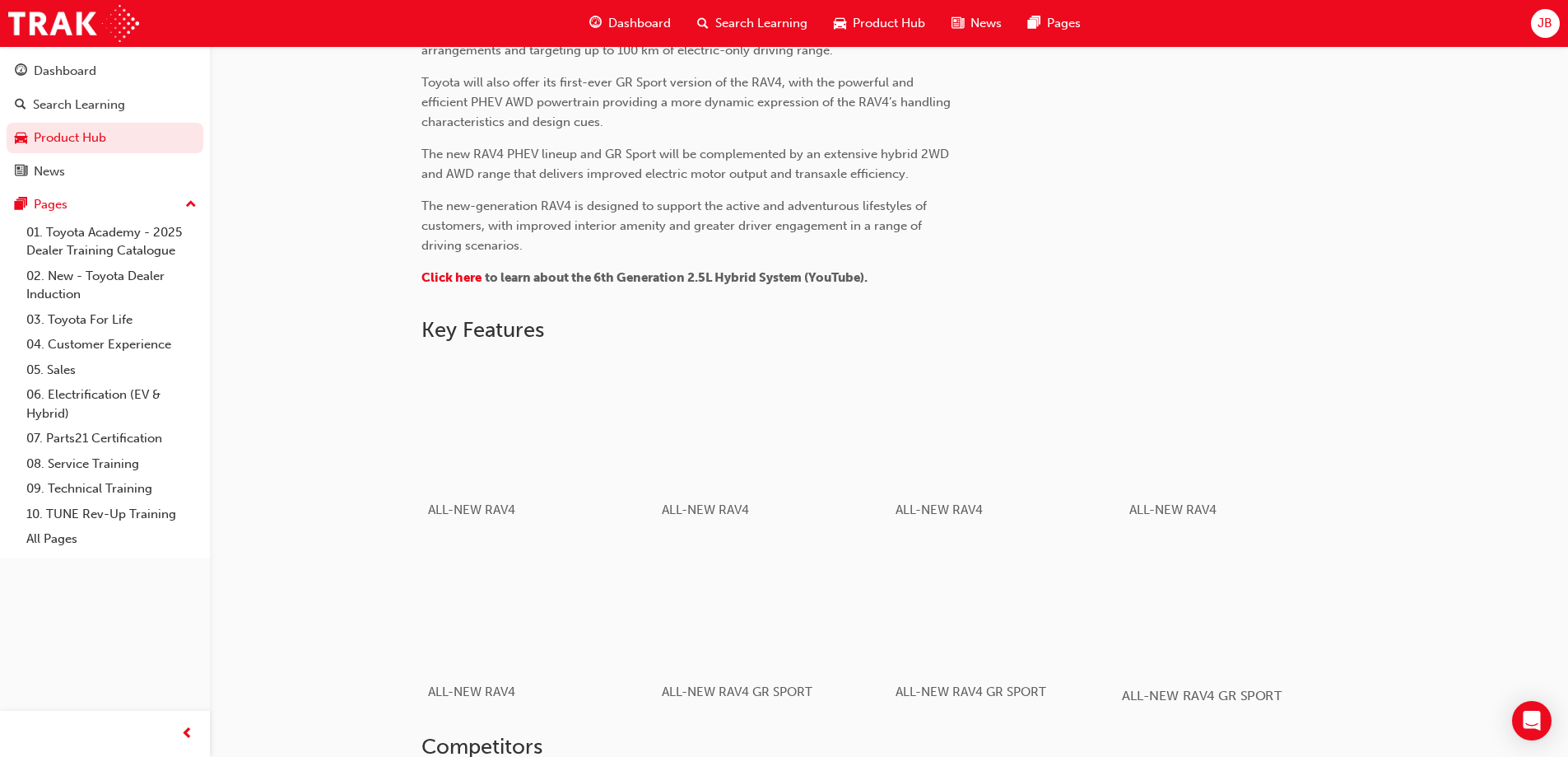
click at [1178, 611] on div "button" at bounding box center [1239, 605] width 235 height 132
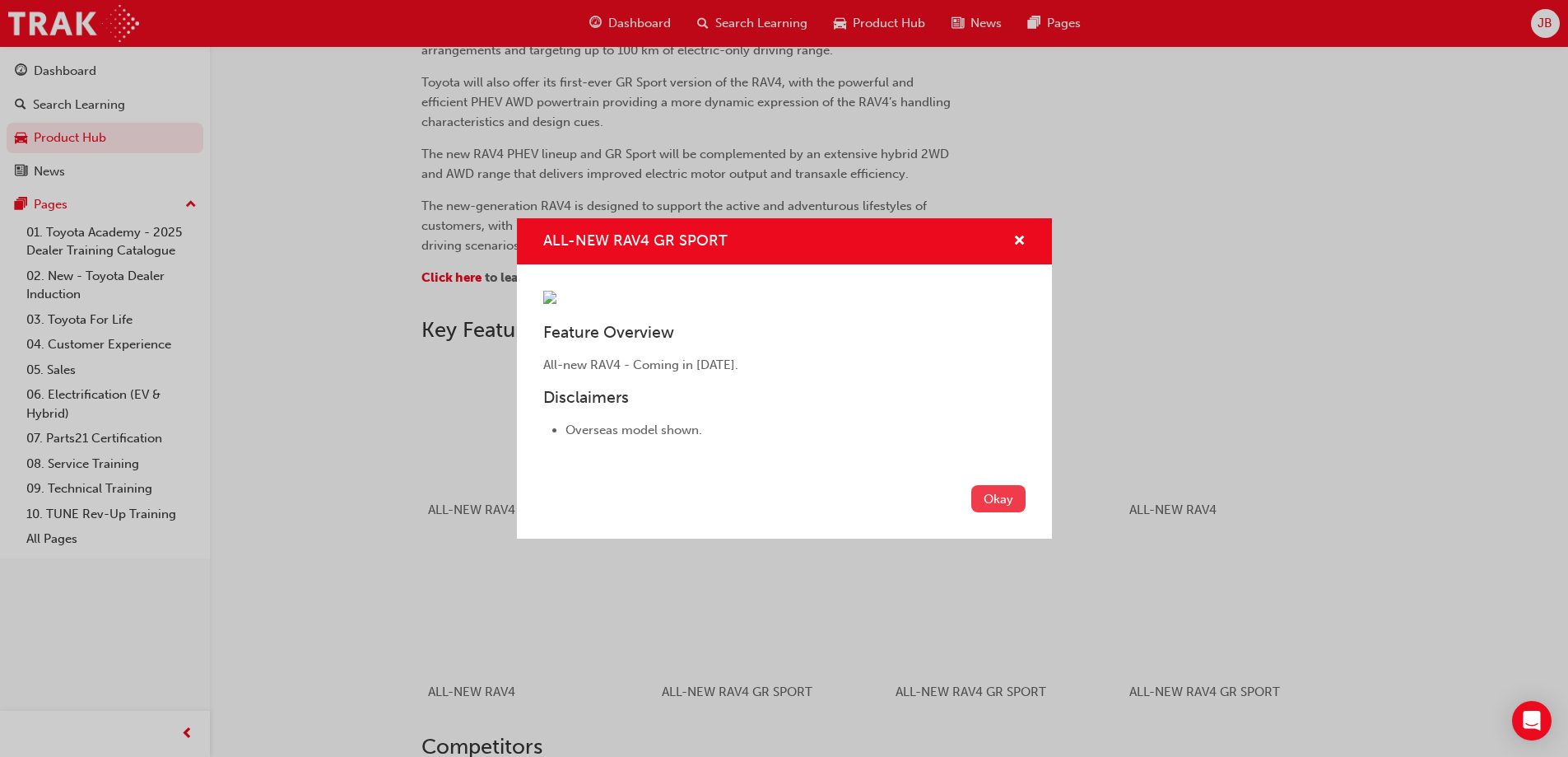
click at [989, 512] on button "Okay" at bounding box center [998, 499] width 54 height 27
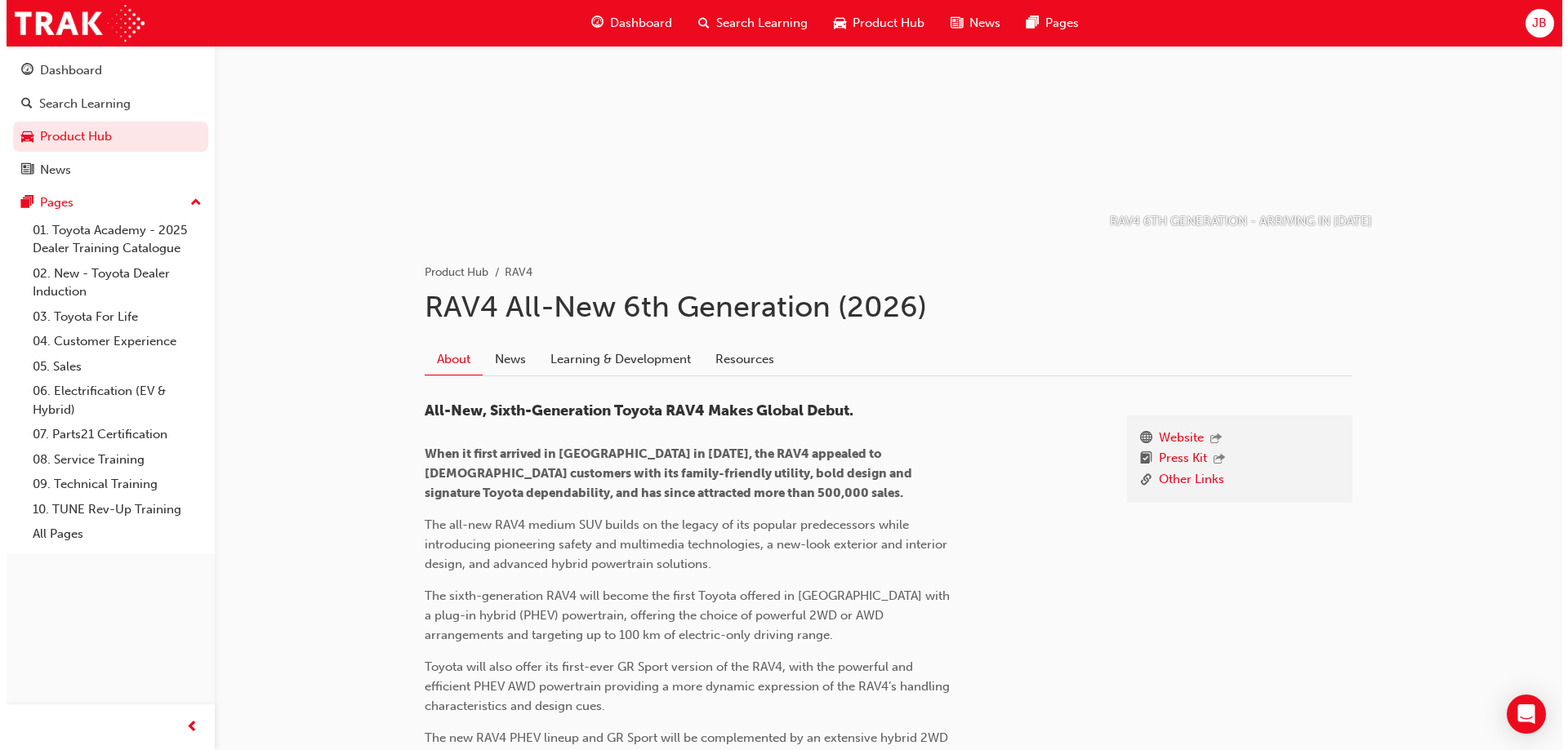
scroll to position [0, 0]
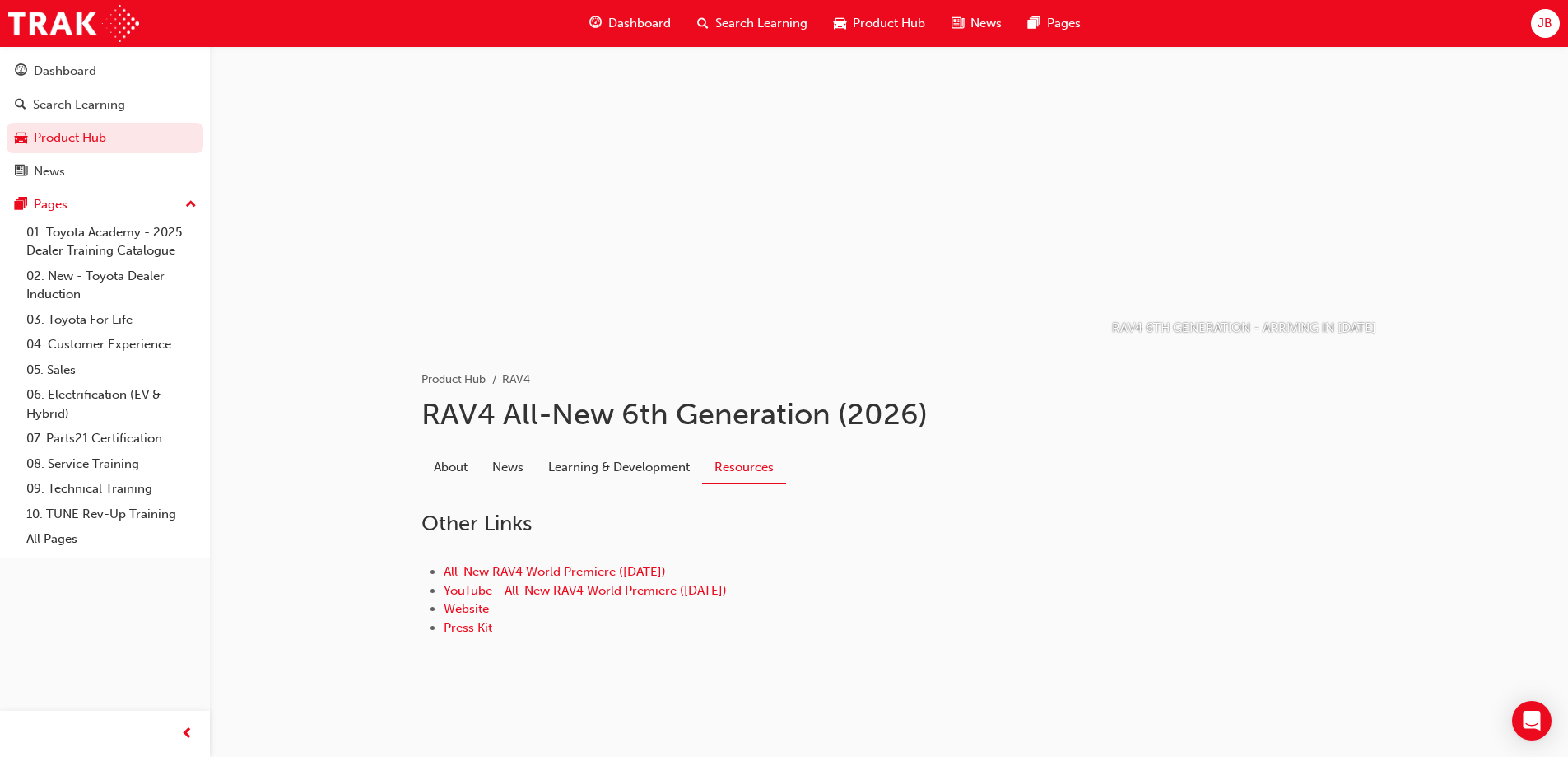
scroll to position [69, 0]
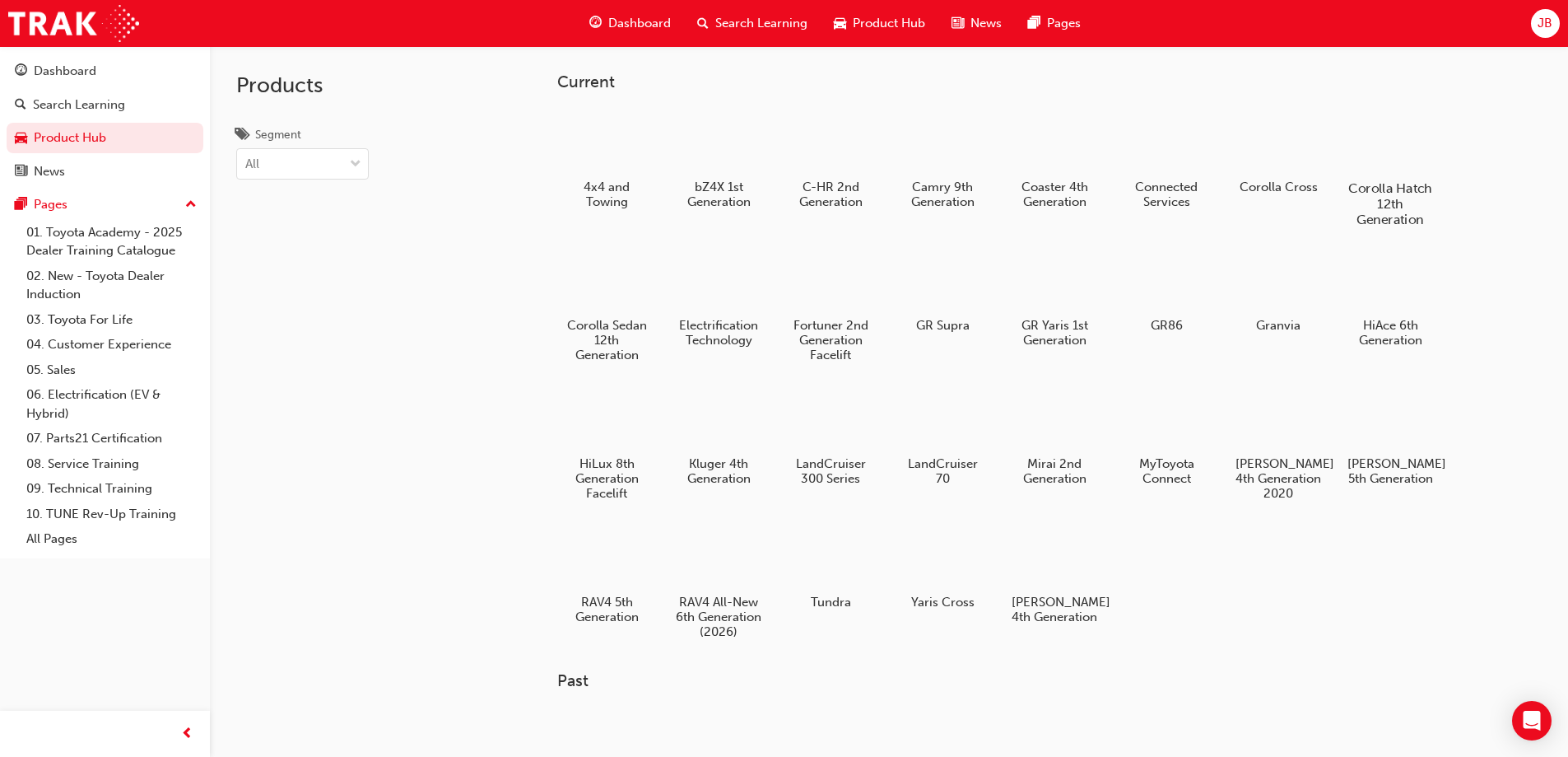
click at [1383, 180] on h5 "Corolla Hatch 12th Generation" at bounding box center [1390, 203] width 91 height 47
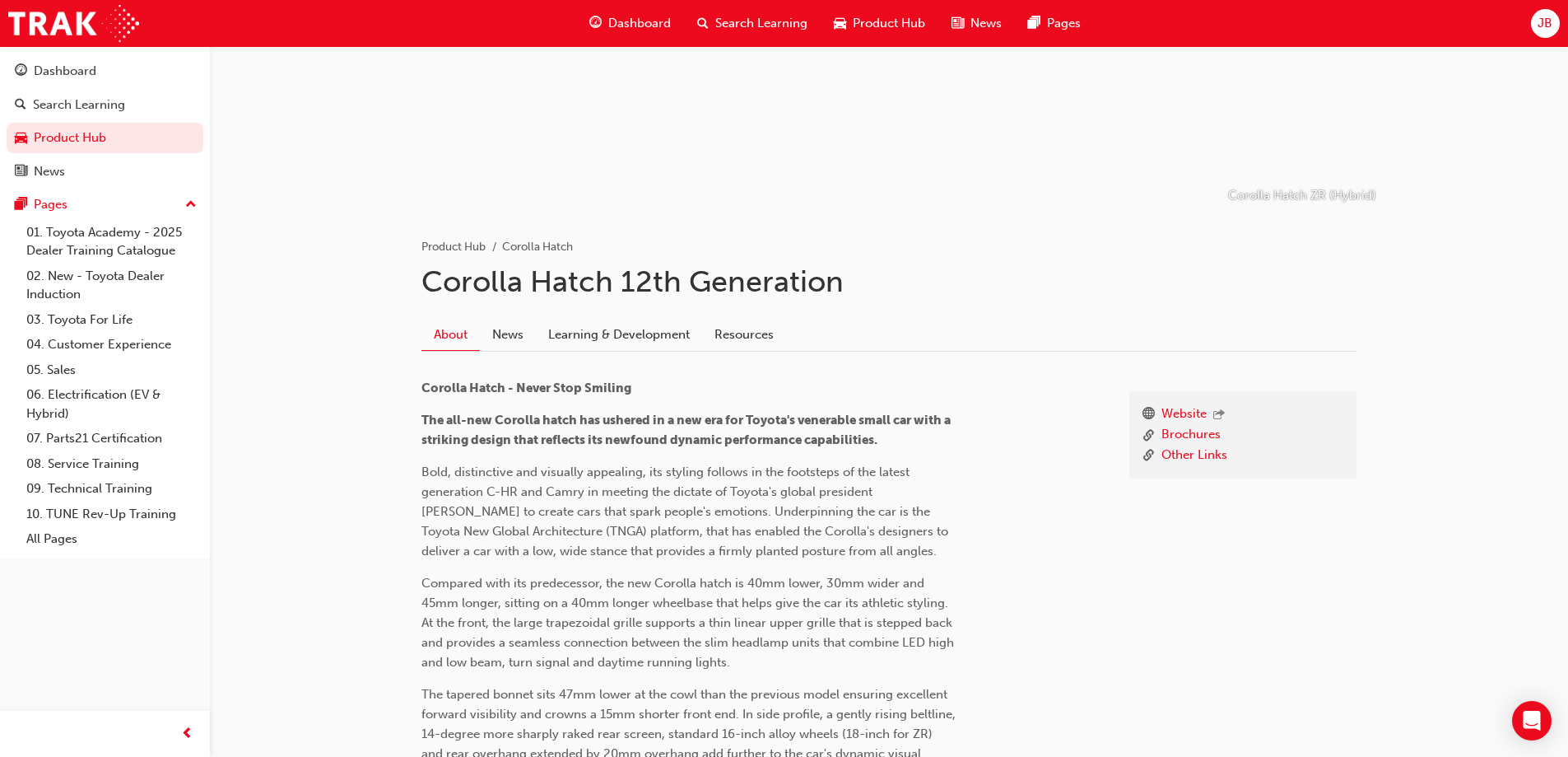
scroll to position [82, 0]
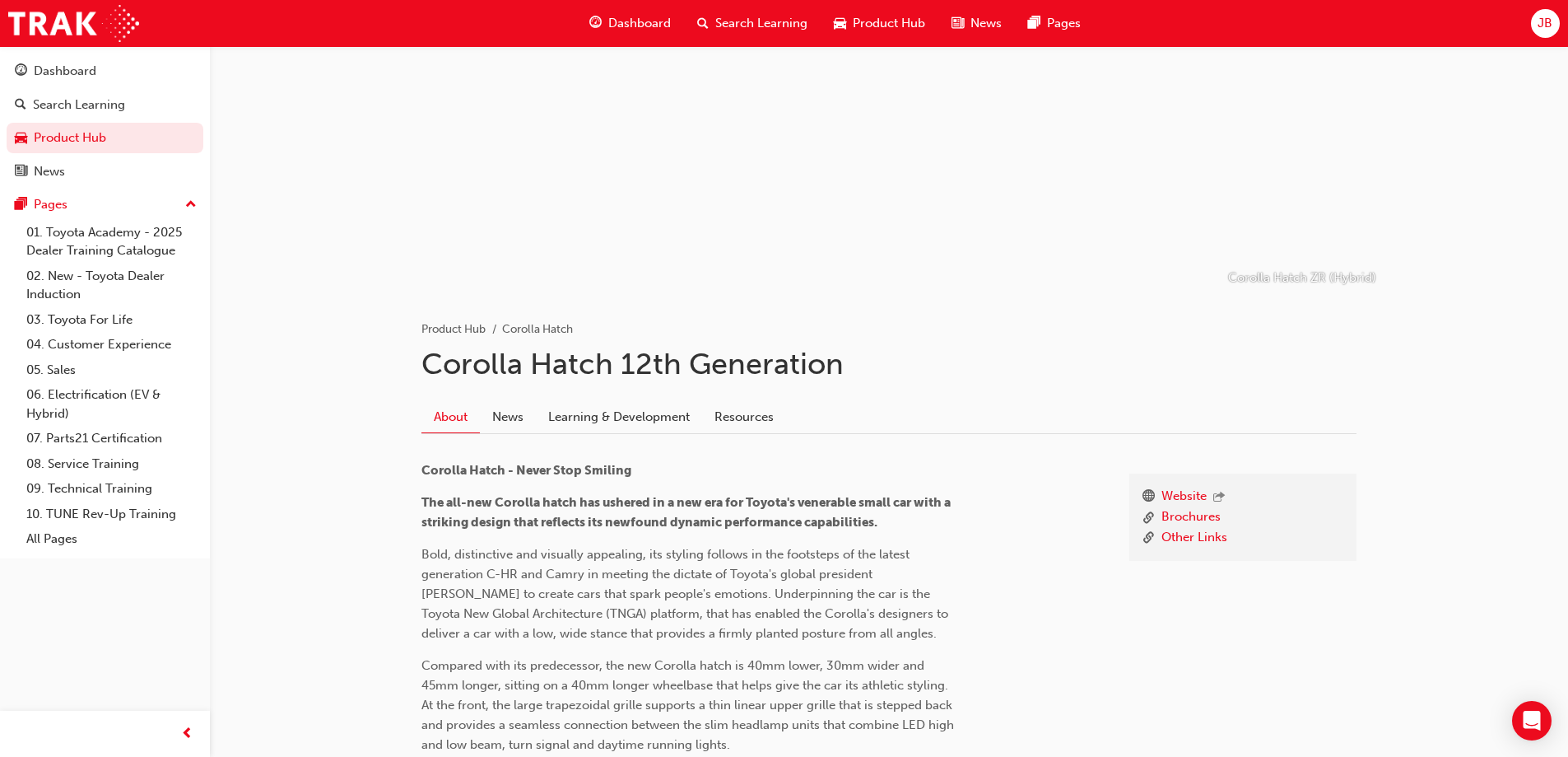
click at [583, 419] on link "Learning & Development" at bounding box center [619, 417] width 166 height 31
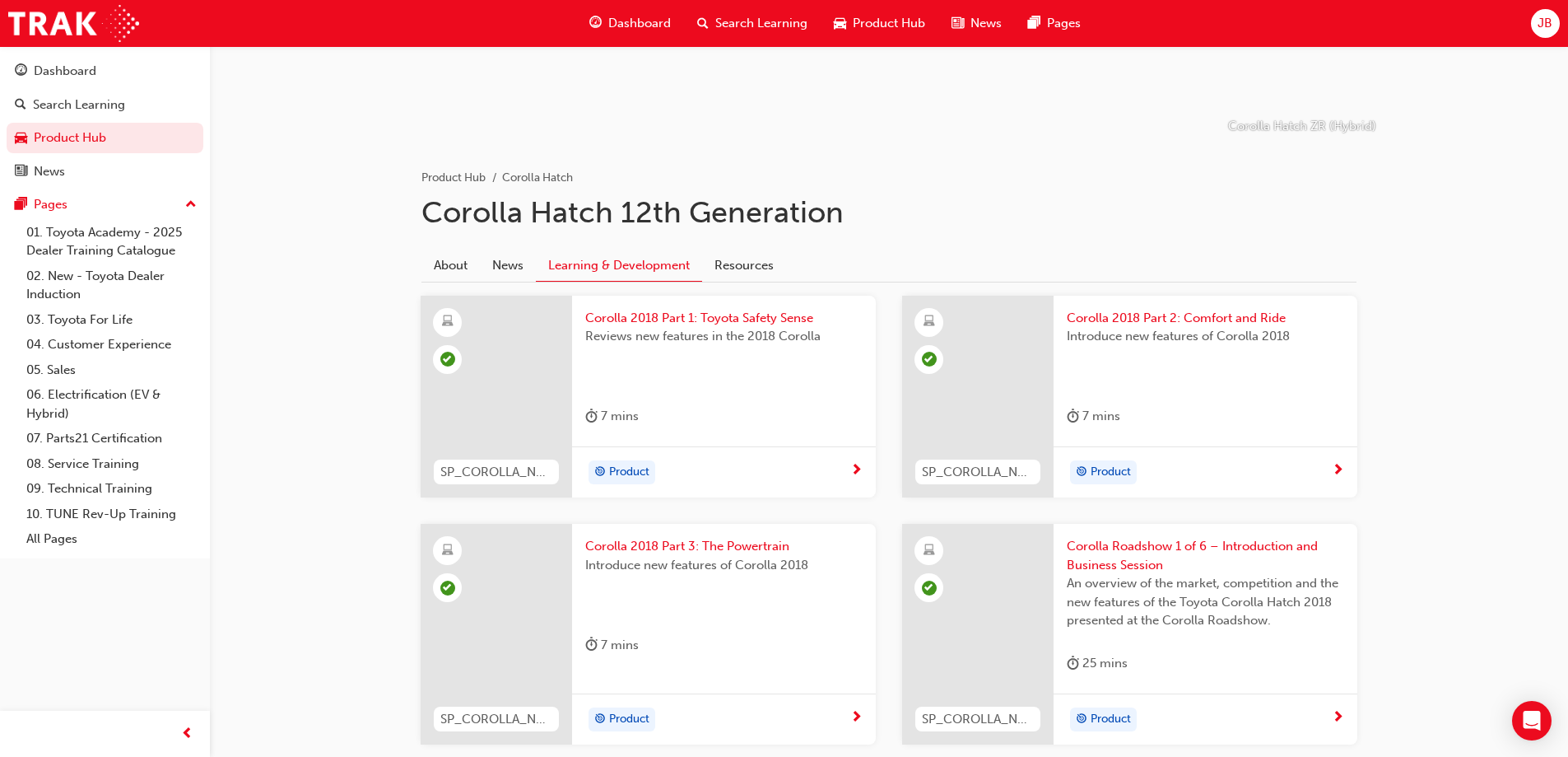
scroll to position [77, 0]
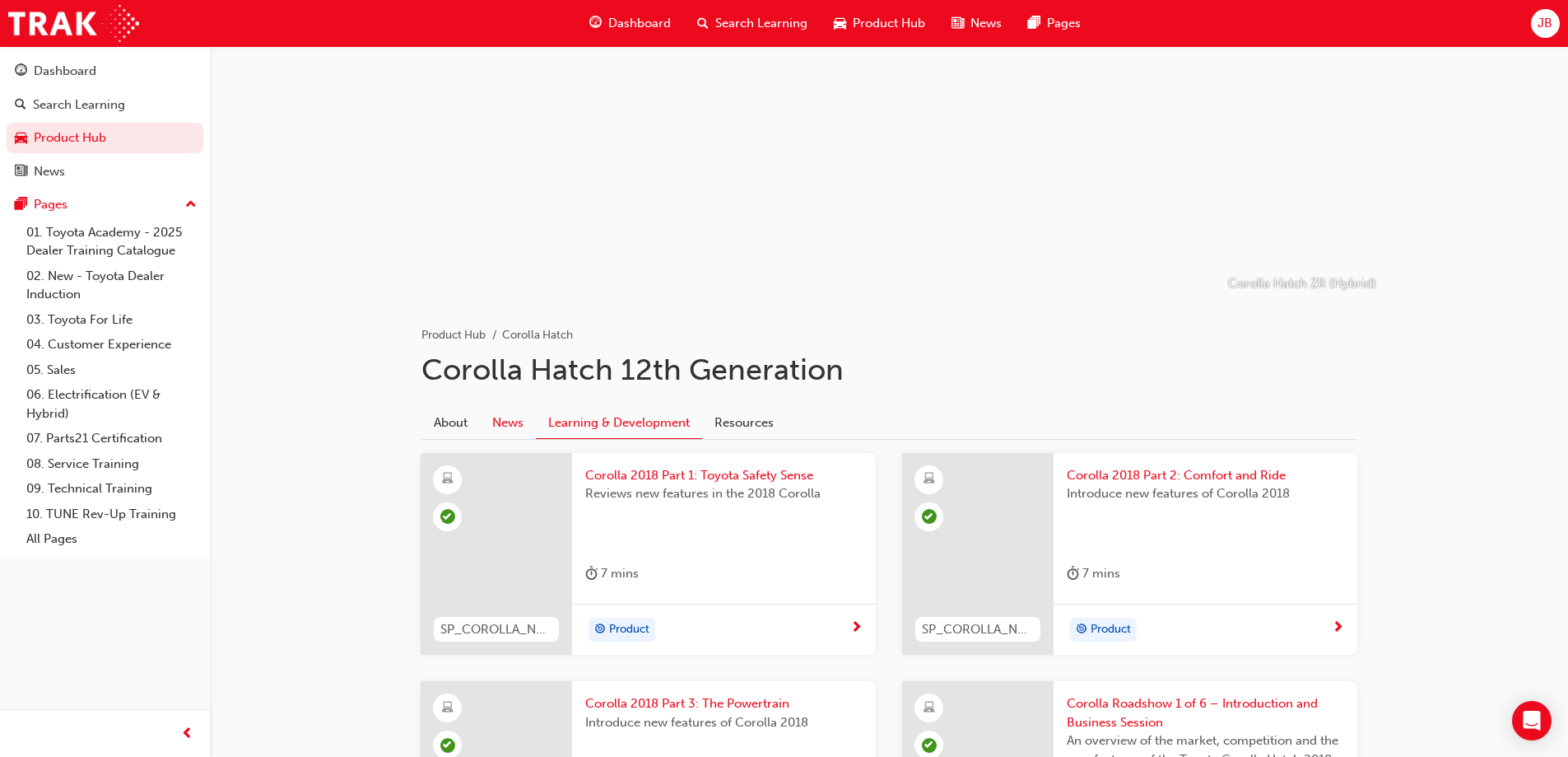
click at [511, 420] on link "News" at bounding box center [507, 422] width 56 height 31
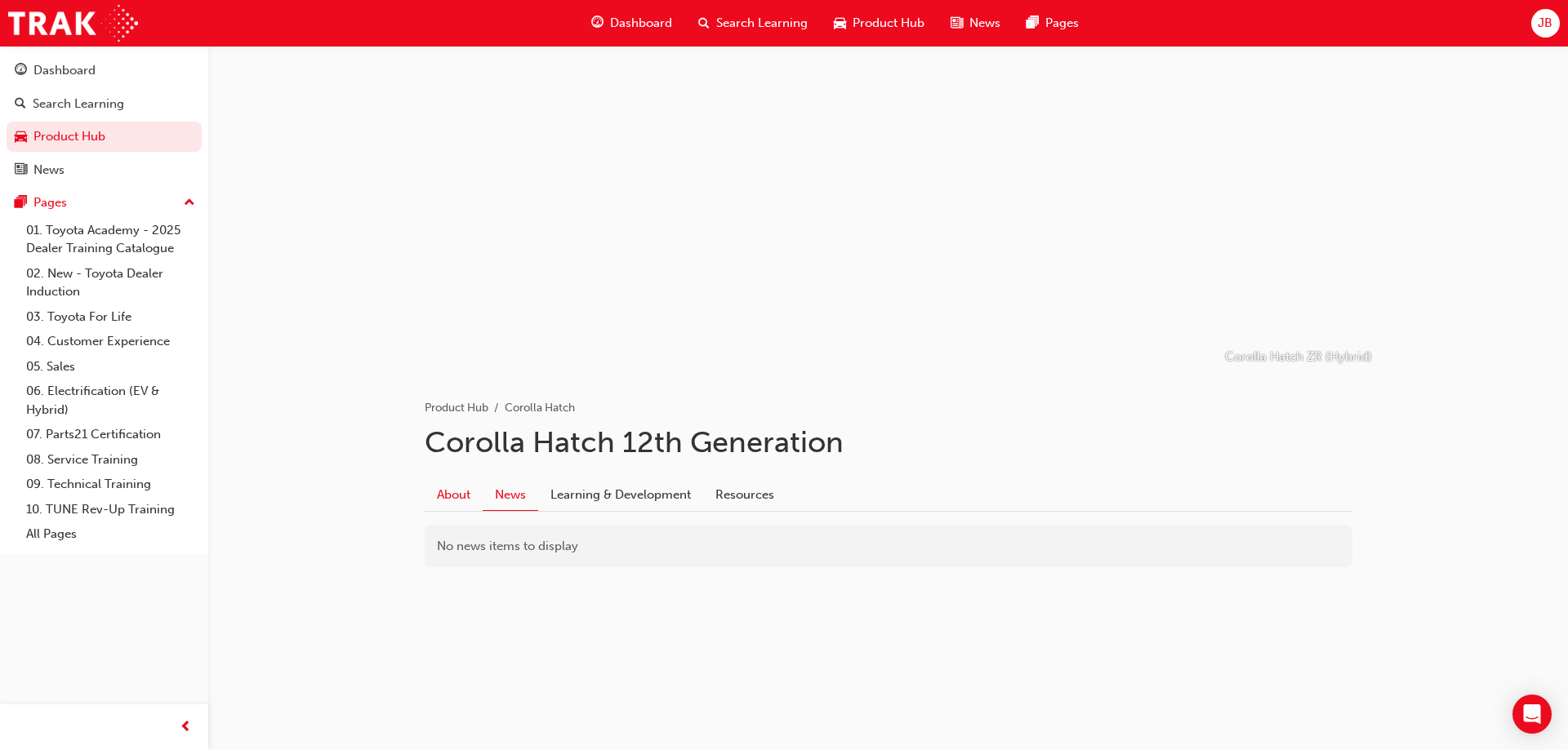
click at [460, 497] on link "About" at bounding box center [453, 495] width 58 height 31
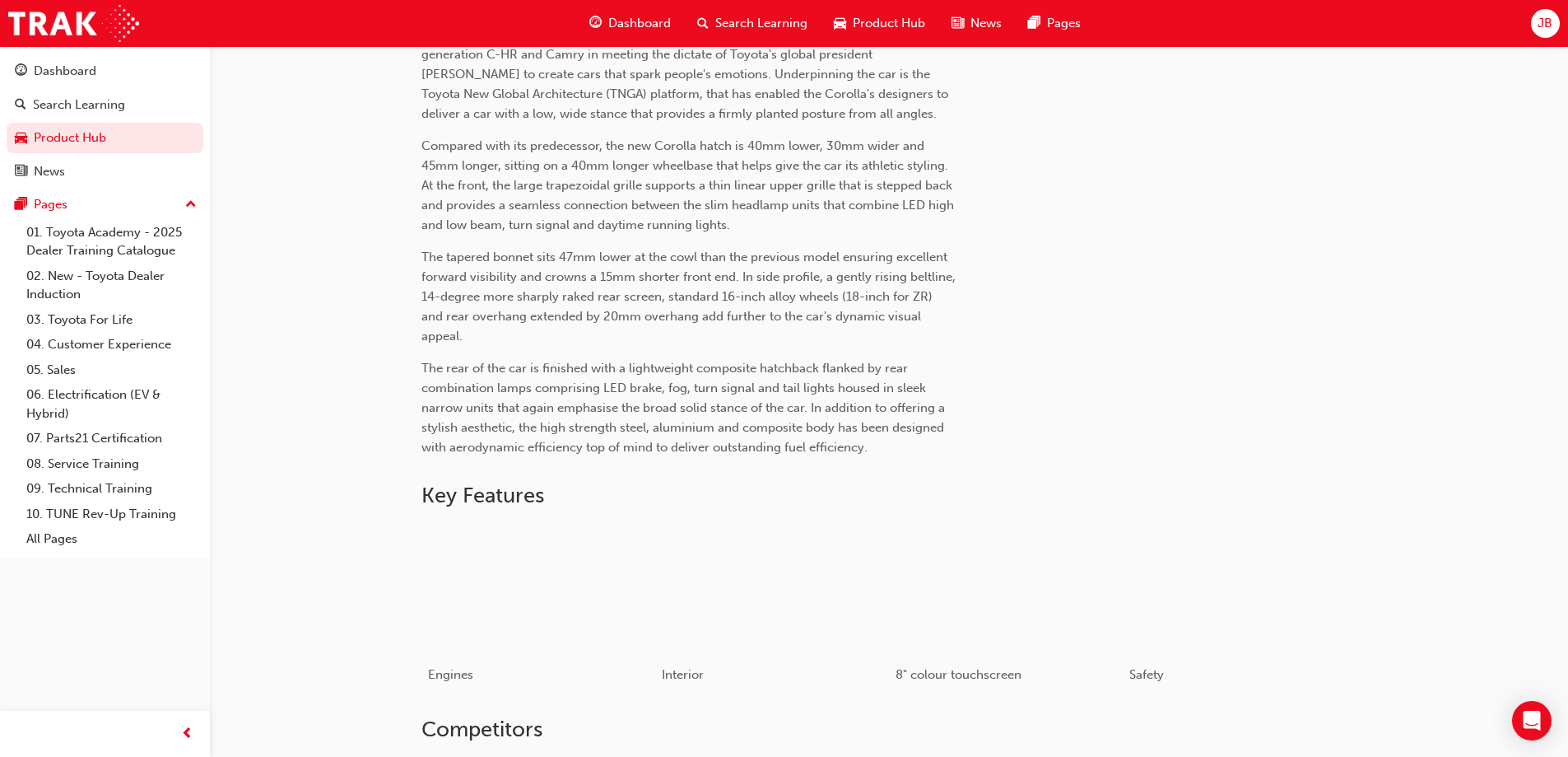
scroll to position [659, 0]
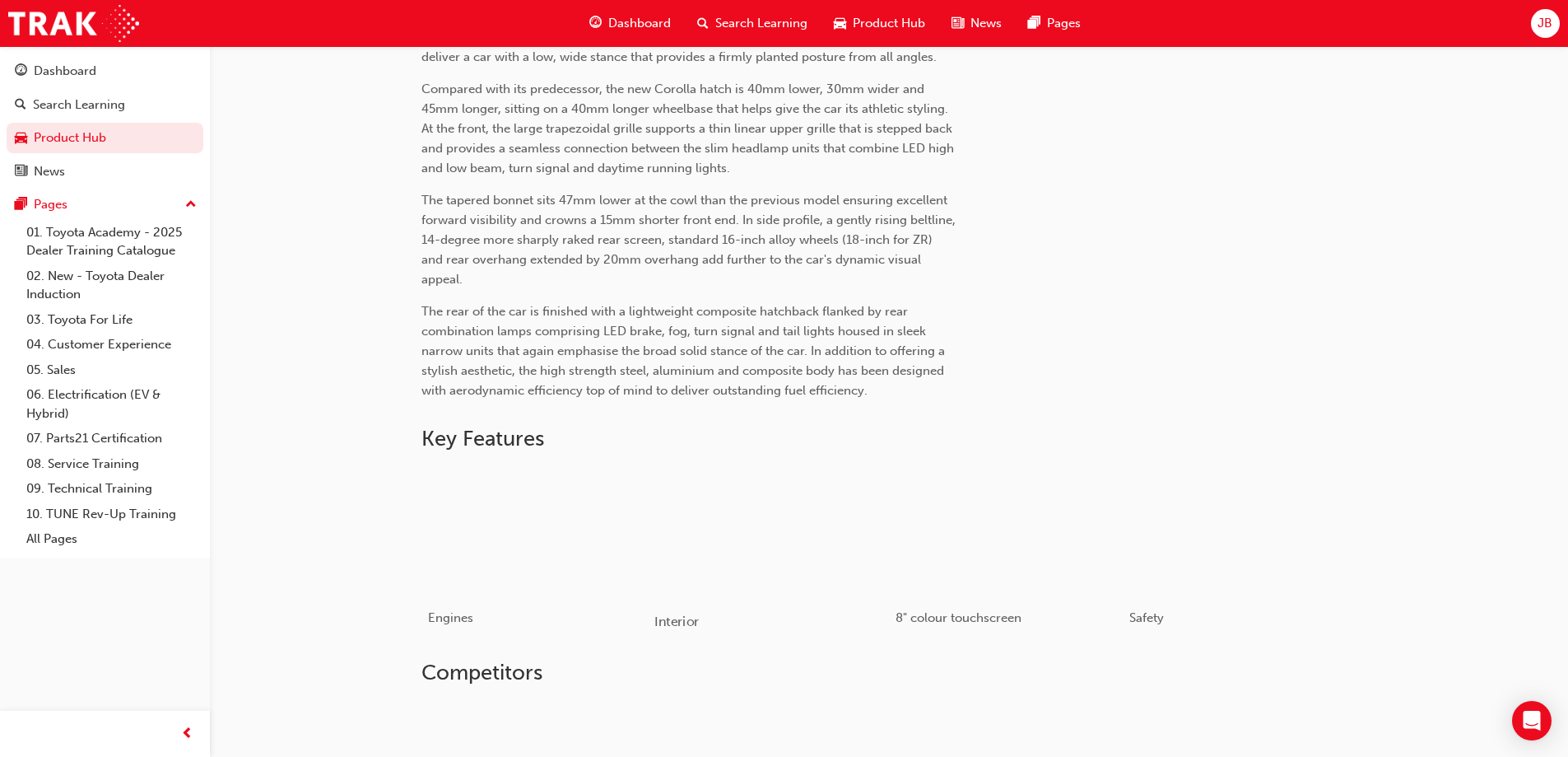
click at [687, 533] on div "button" at bounding box center [771, 532] width 235 height 132
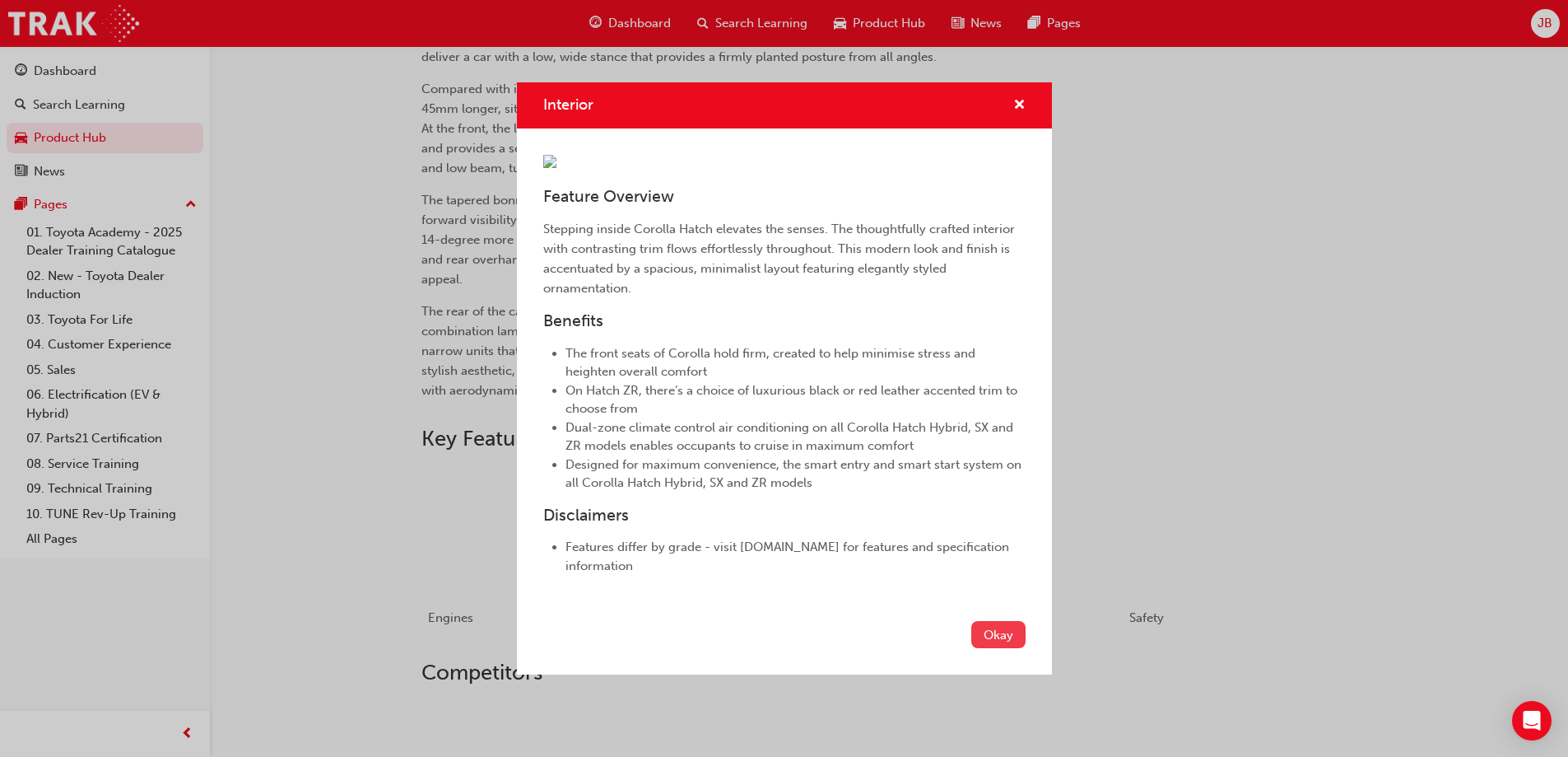
click at [987, 624] on button "Okay" at bounding box center [998, 634] width 54 height 27
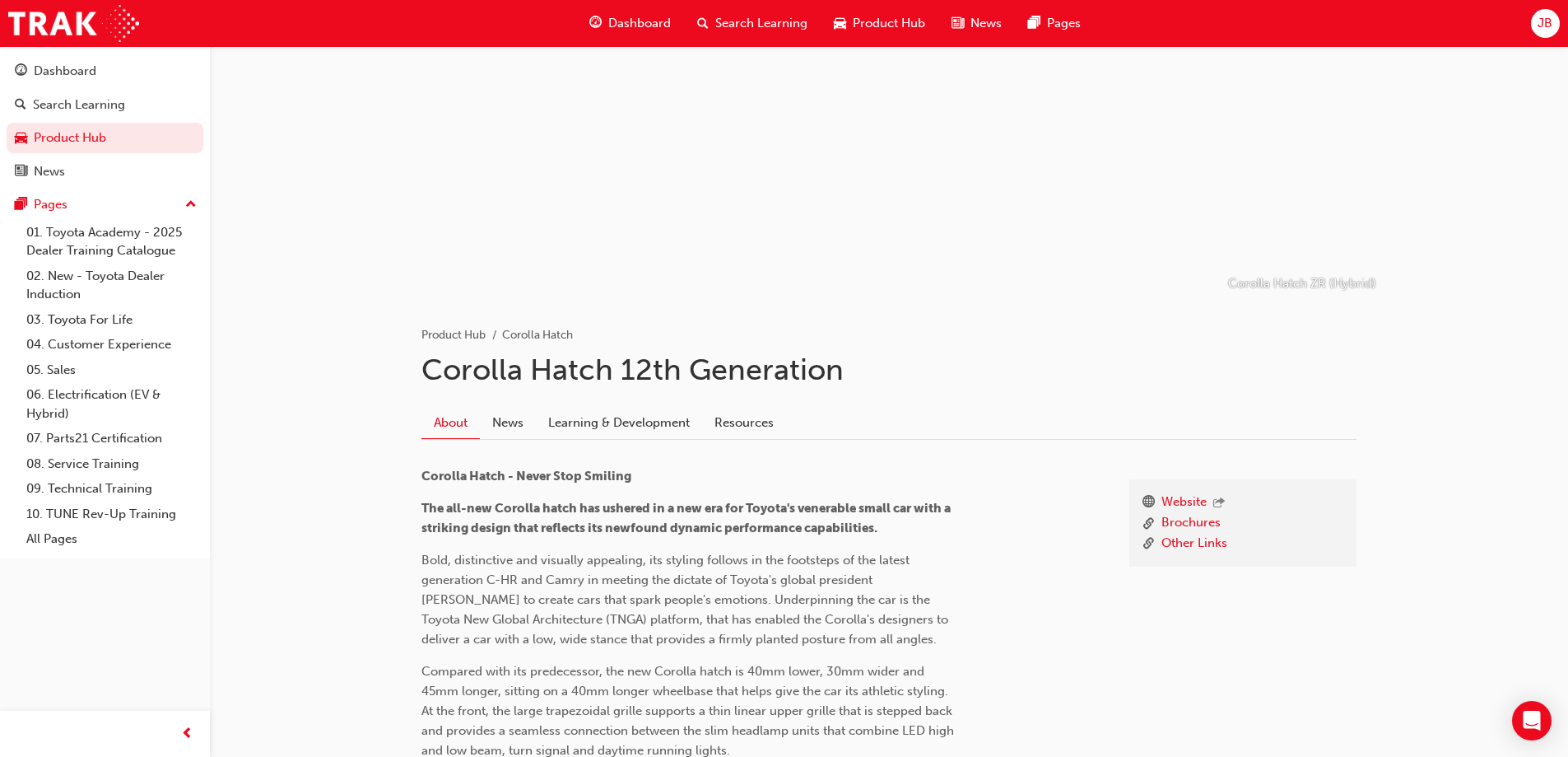
scroll to position [82, 0]
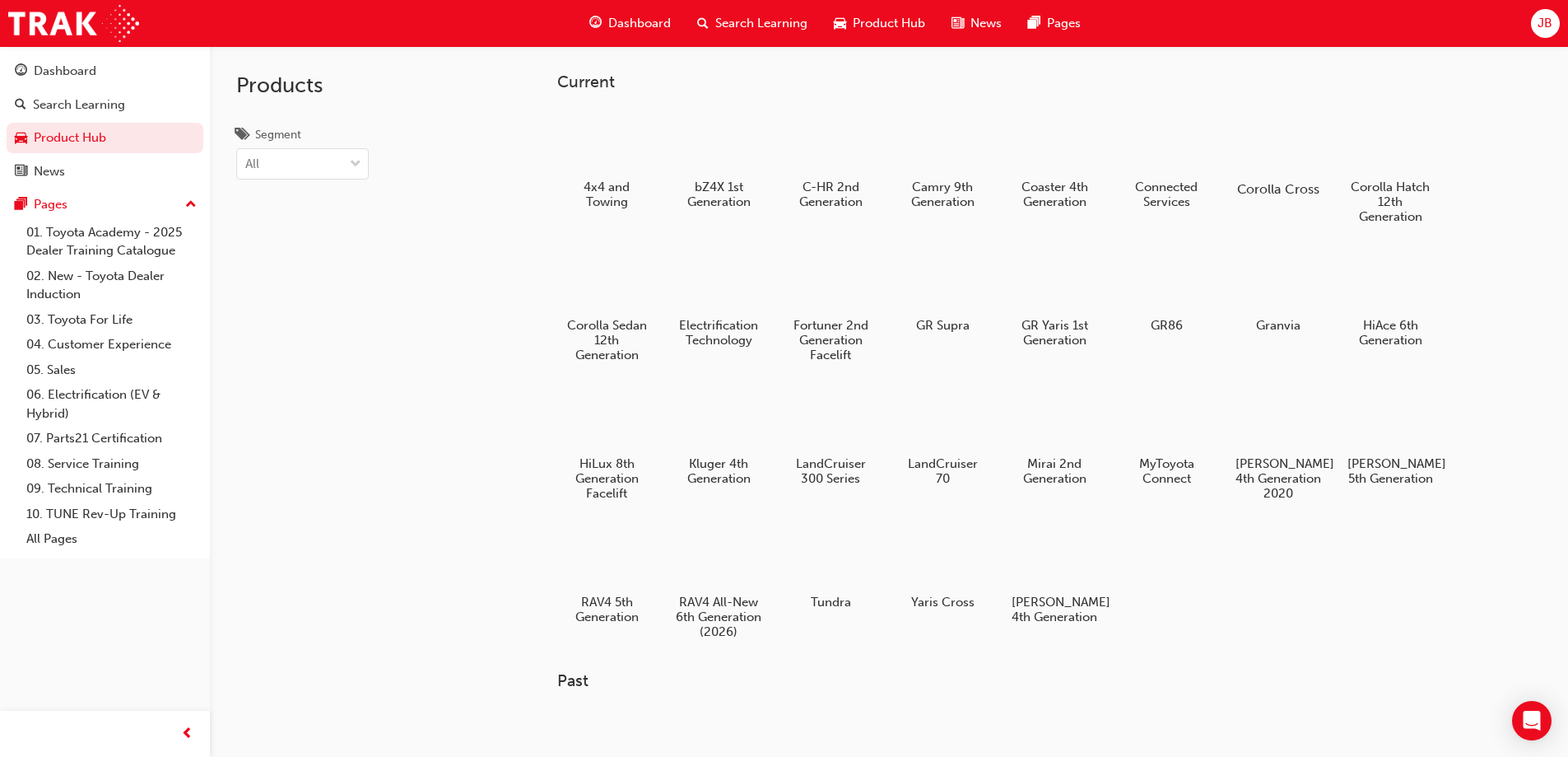
click at [1277, 162] on div at bounding box center [1278, 142] width 91 height 66
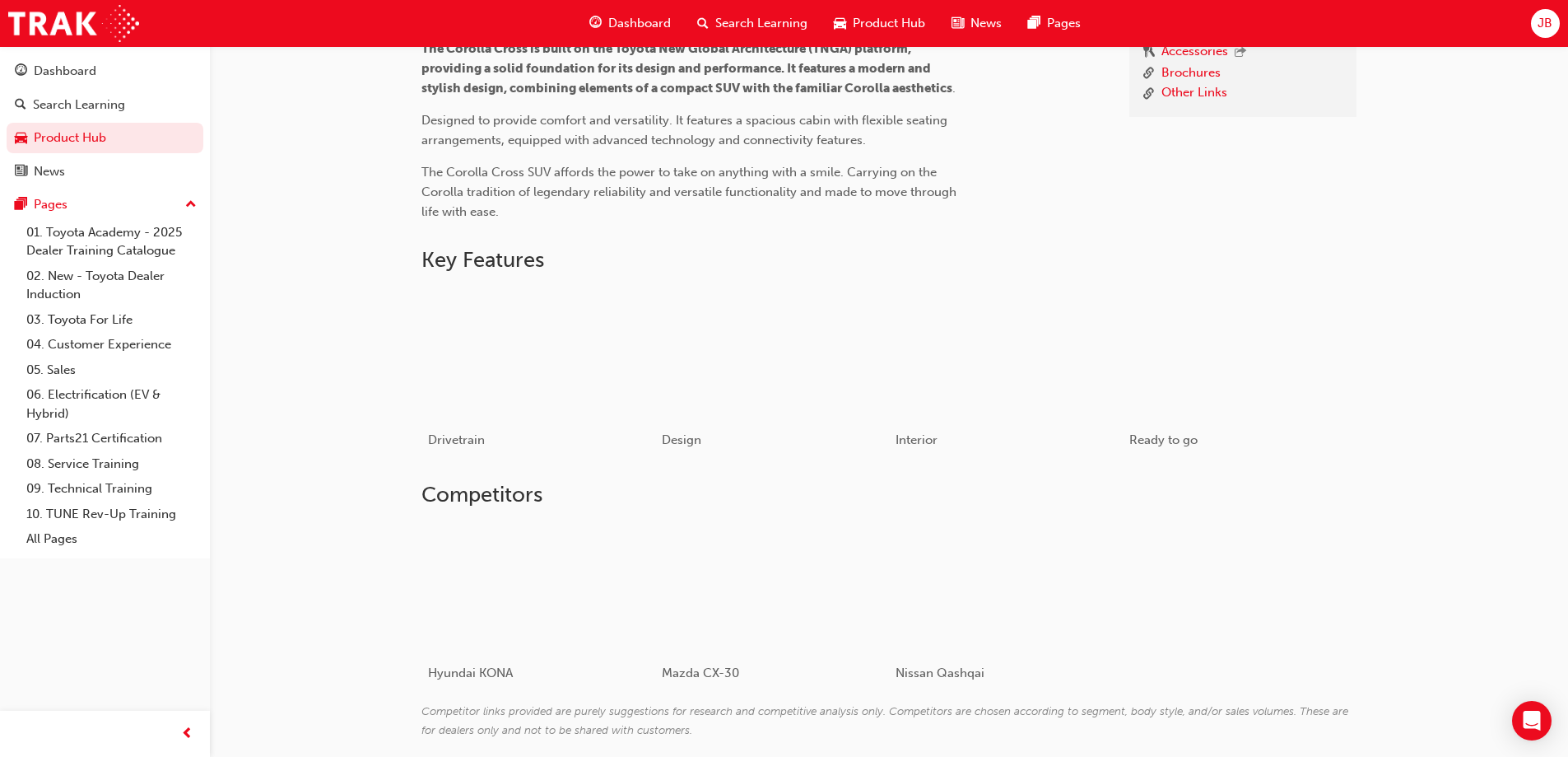
scroll to position [577, 0]
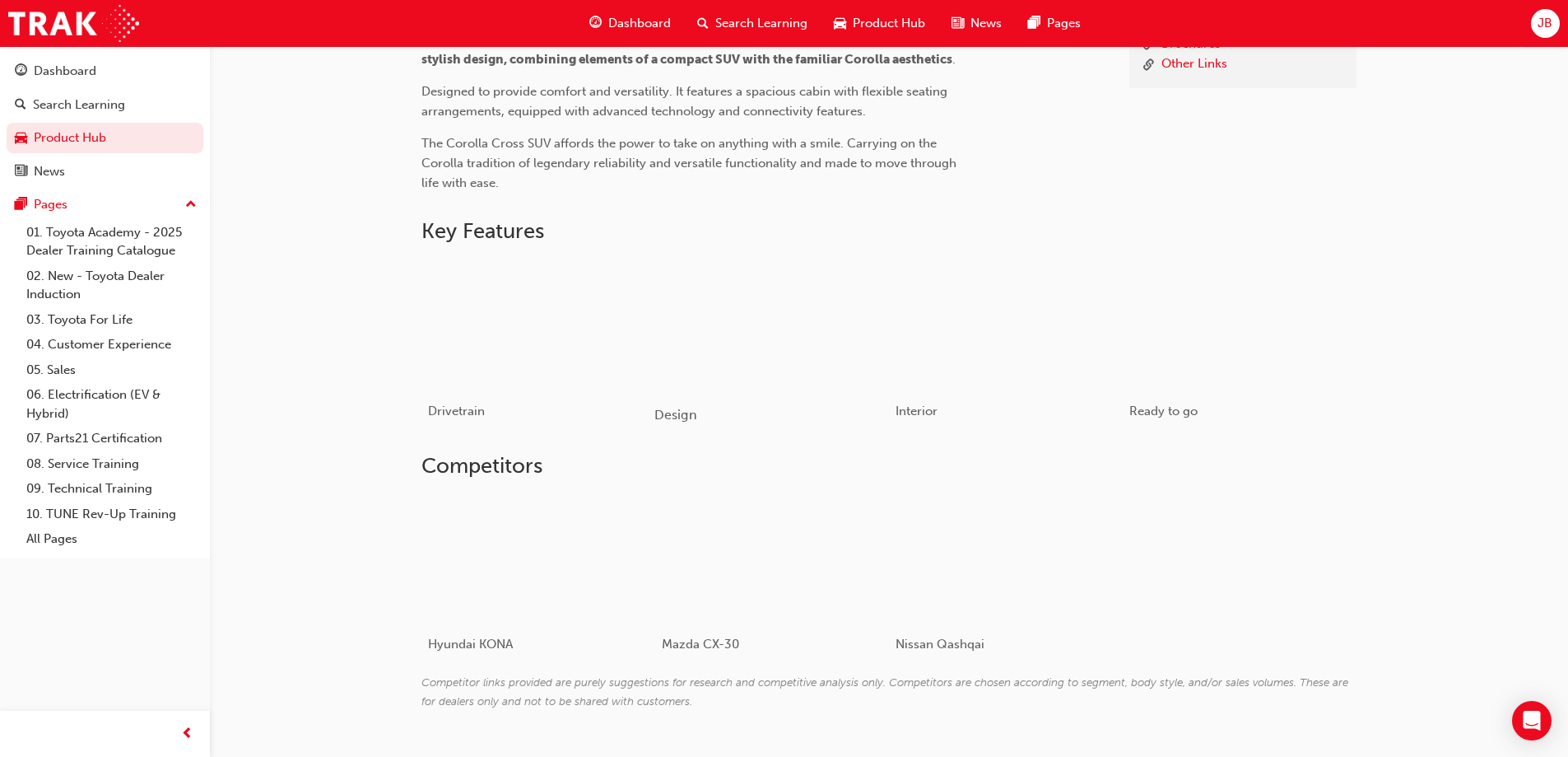
click at [775, 341] on div "button" at bounding box center [771, 325] width 235 height 132
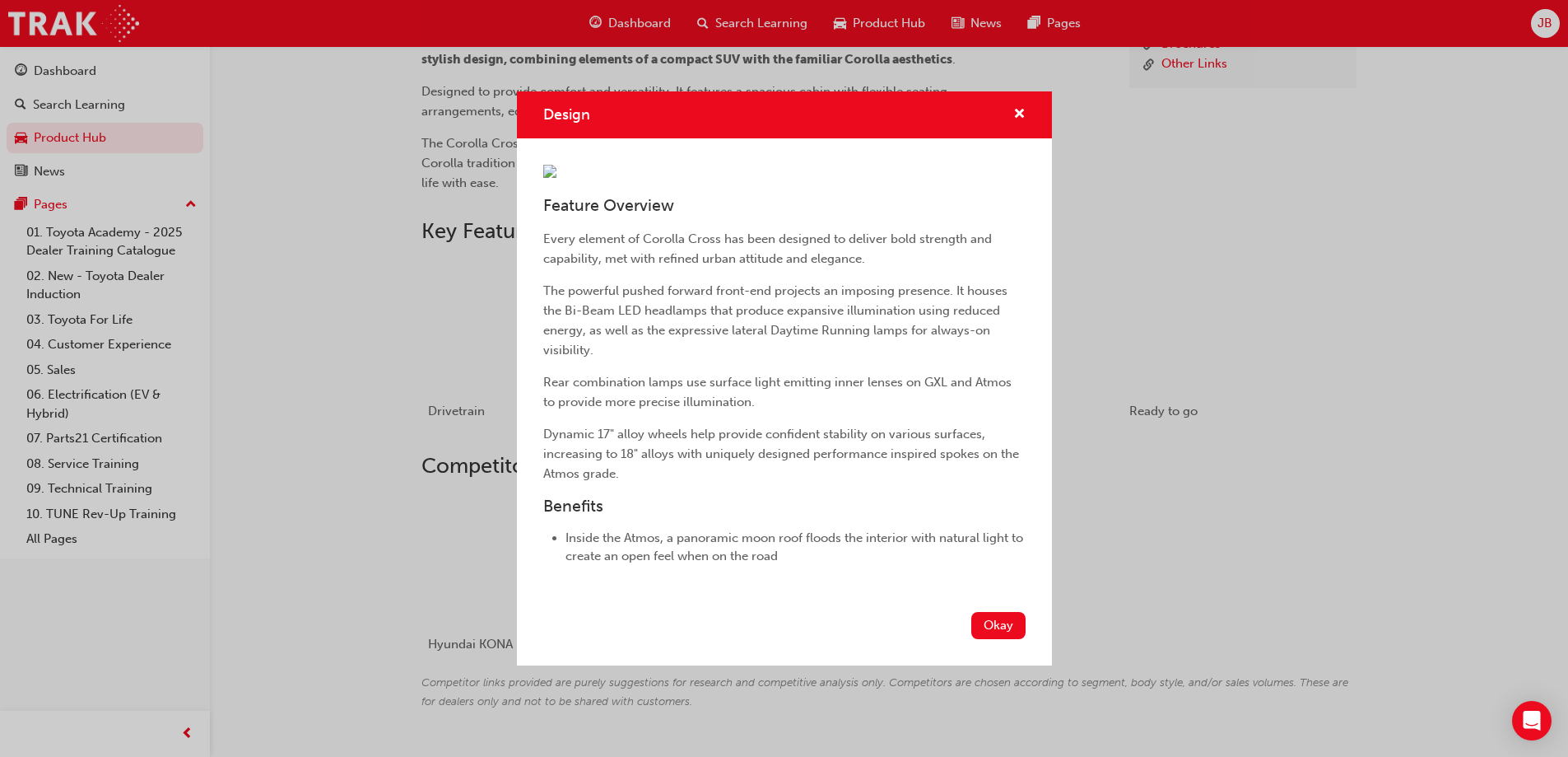
scroll to position [92, 0]
click at [976, 639] on button "Okay" at bounding box center [998, 625] width 54 height 27
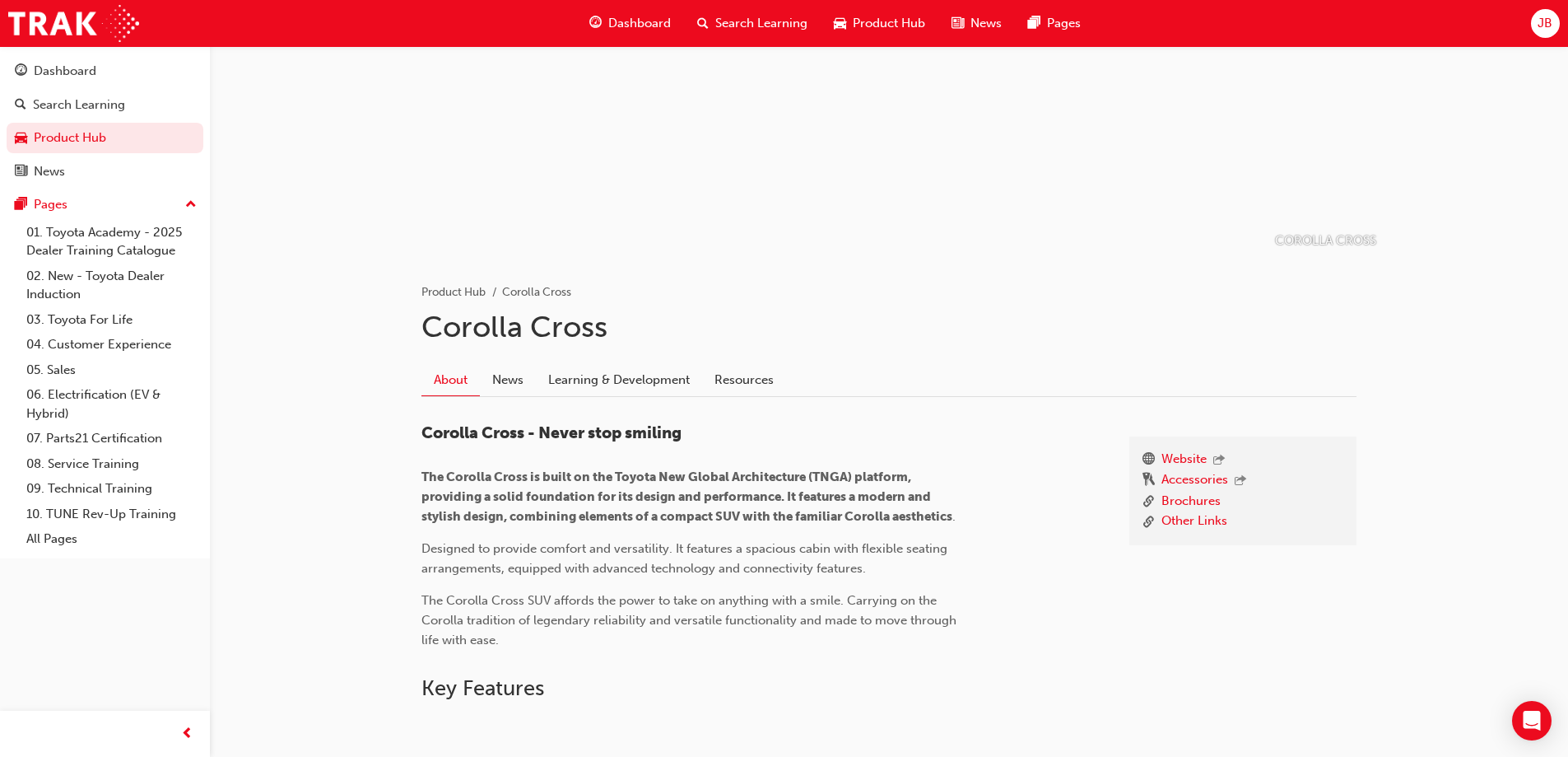
scroll to position [0, 0]
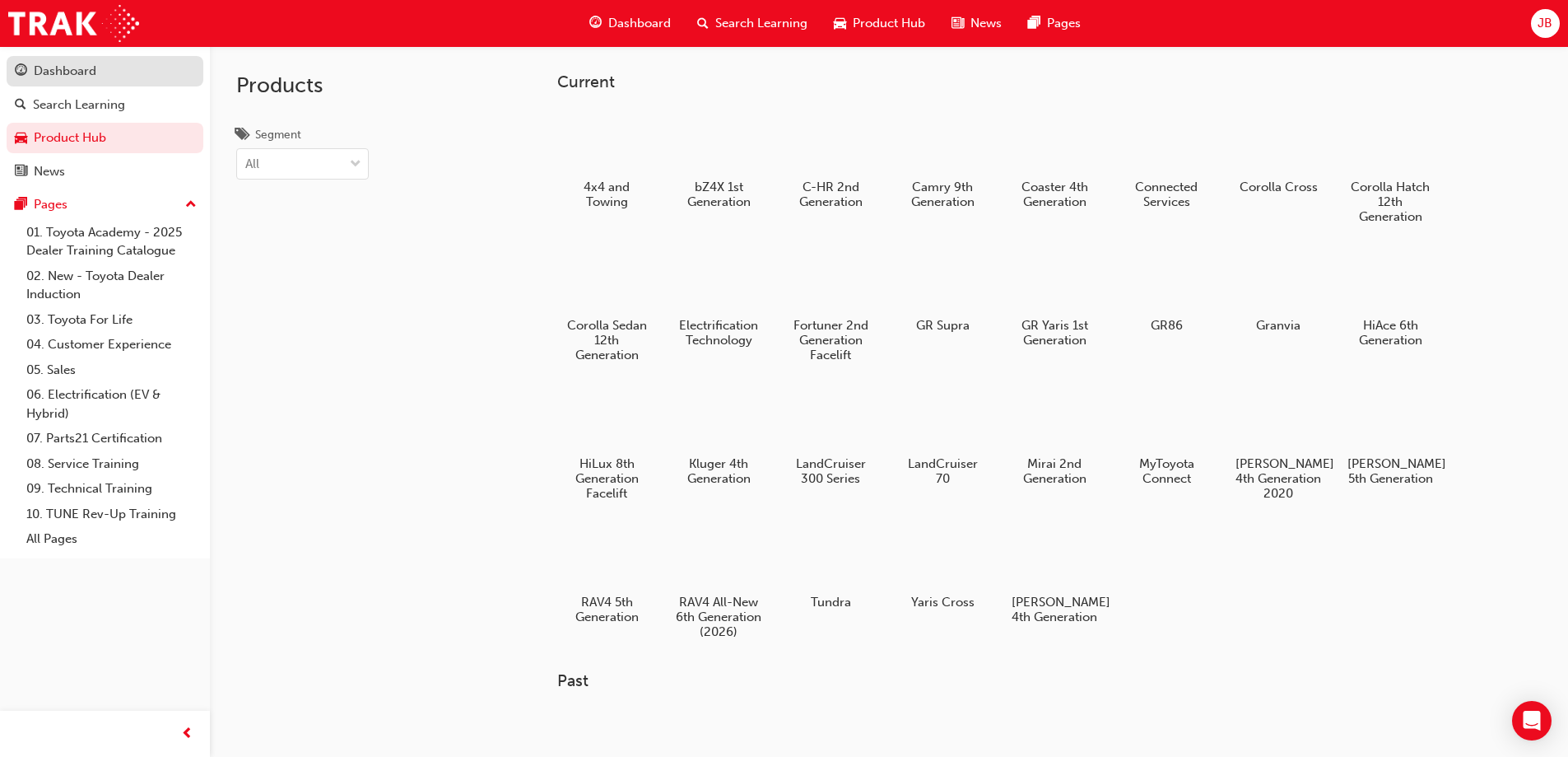
click at [70, 59] on link "Dashboard" at bounding box center [104, 70] width 196 height 30
